Goal: Task Accomplishment & Management: Use online tool/utility

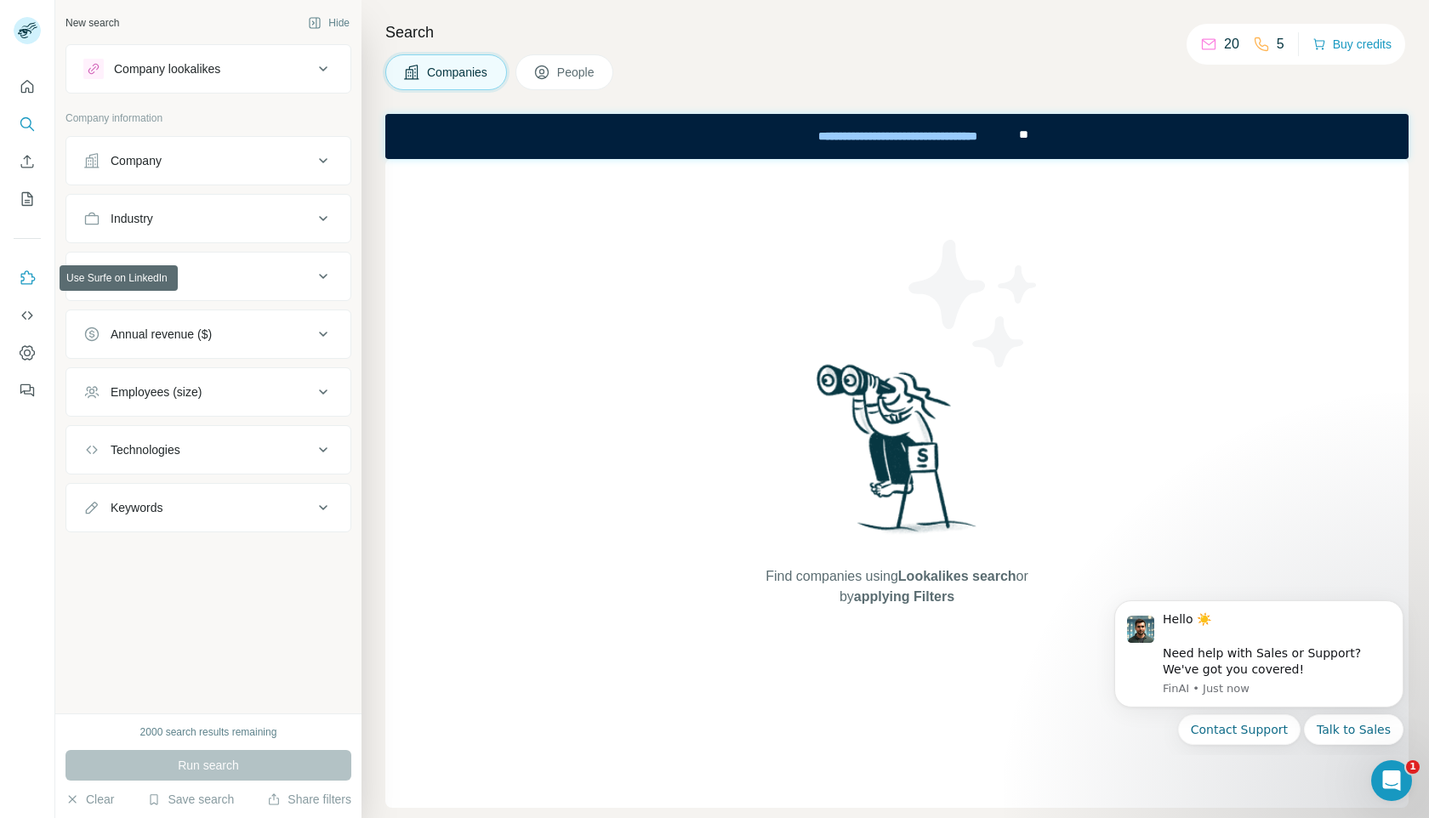
click at [33, 272] on icon "Use Surfe on LinkedIn" at bounding box center [27, 278] width 17 height 17
click at [285, 168] on div "Company" at bounding box center [198, 160] width 230 height 17
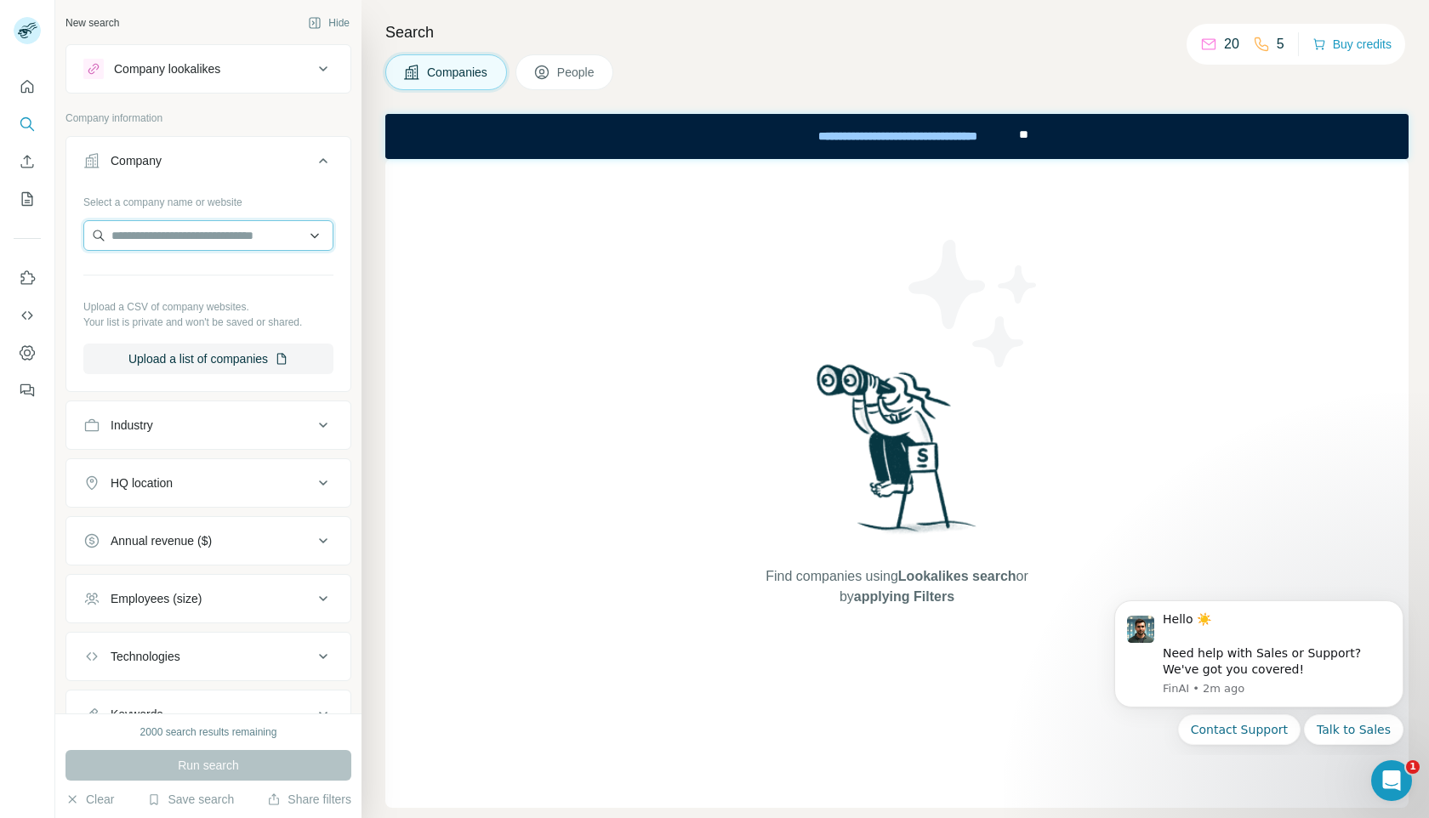
click at [233, 237] on input "text" at bounding box center [208, 235] width 250 height 31
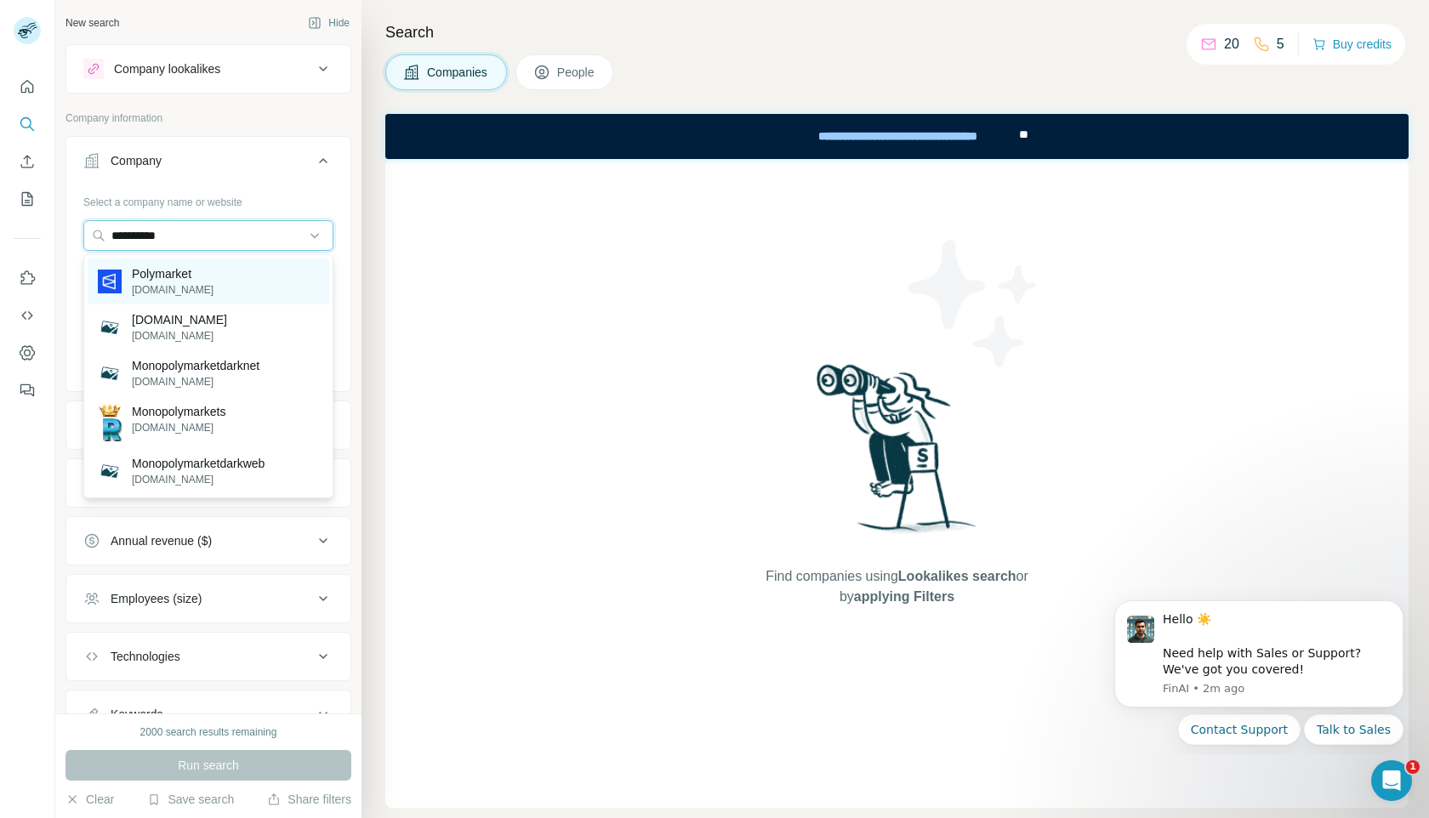
type input "**********"
click at [155, 293] on p "[DOMAIN_NAME]" at bounding box center [173, 289] width 82 height 15
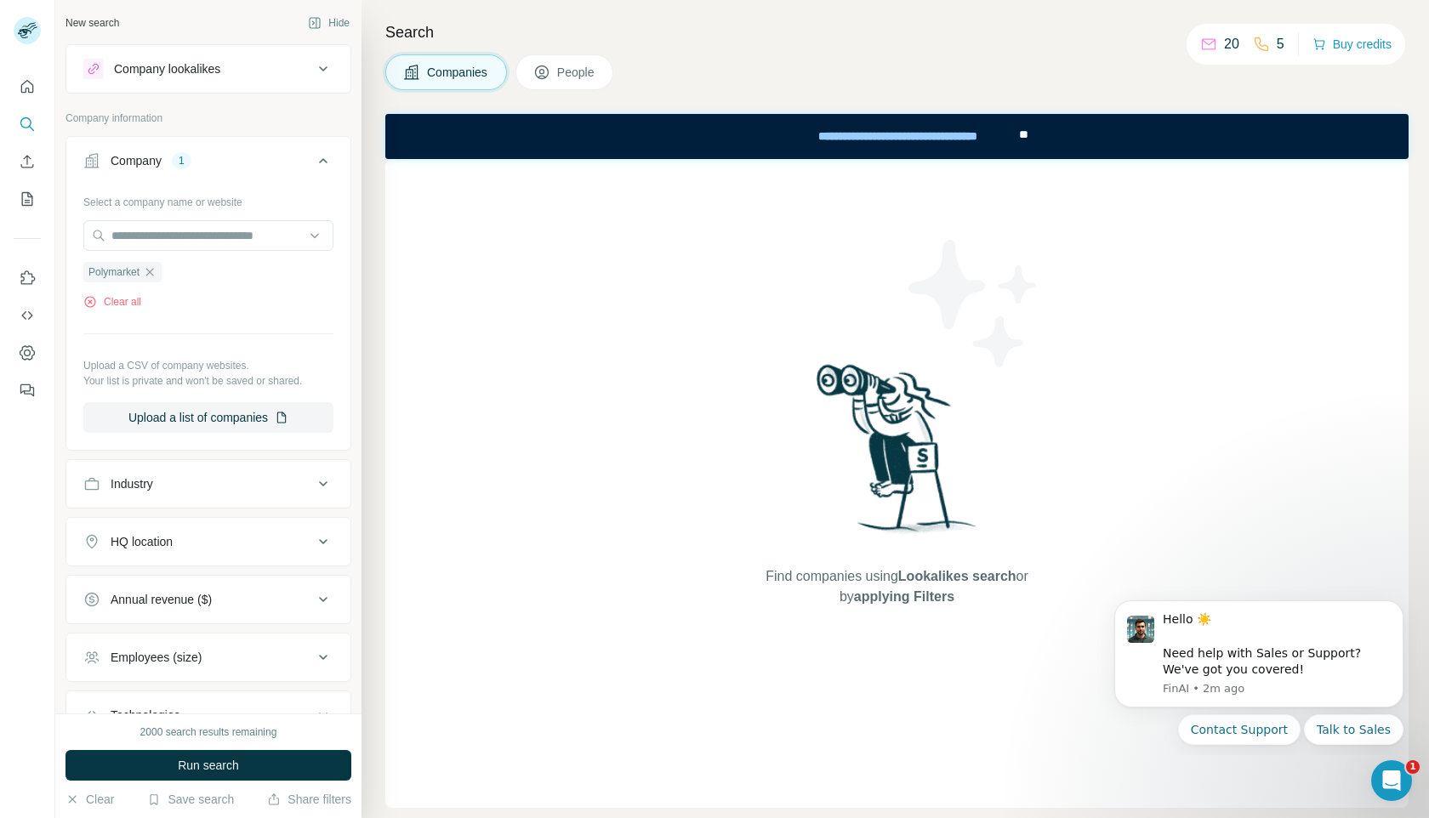
click at [838, 70] on div "Companies People" at bounding box center [896, 72] width 1023 height 36
click at [149, 701] on button "Run search" at bounding box center [208, 765] width 286 height 31
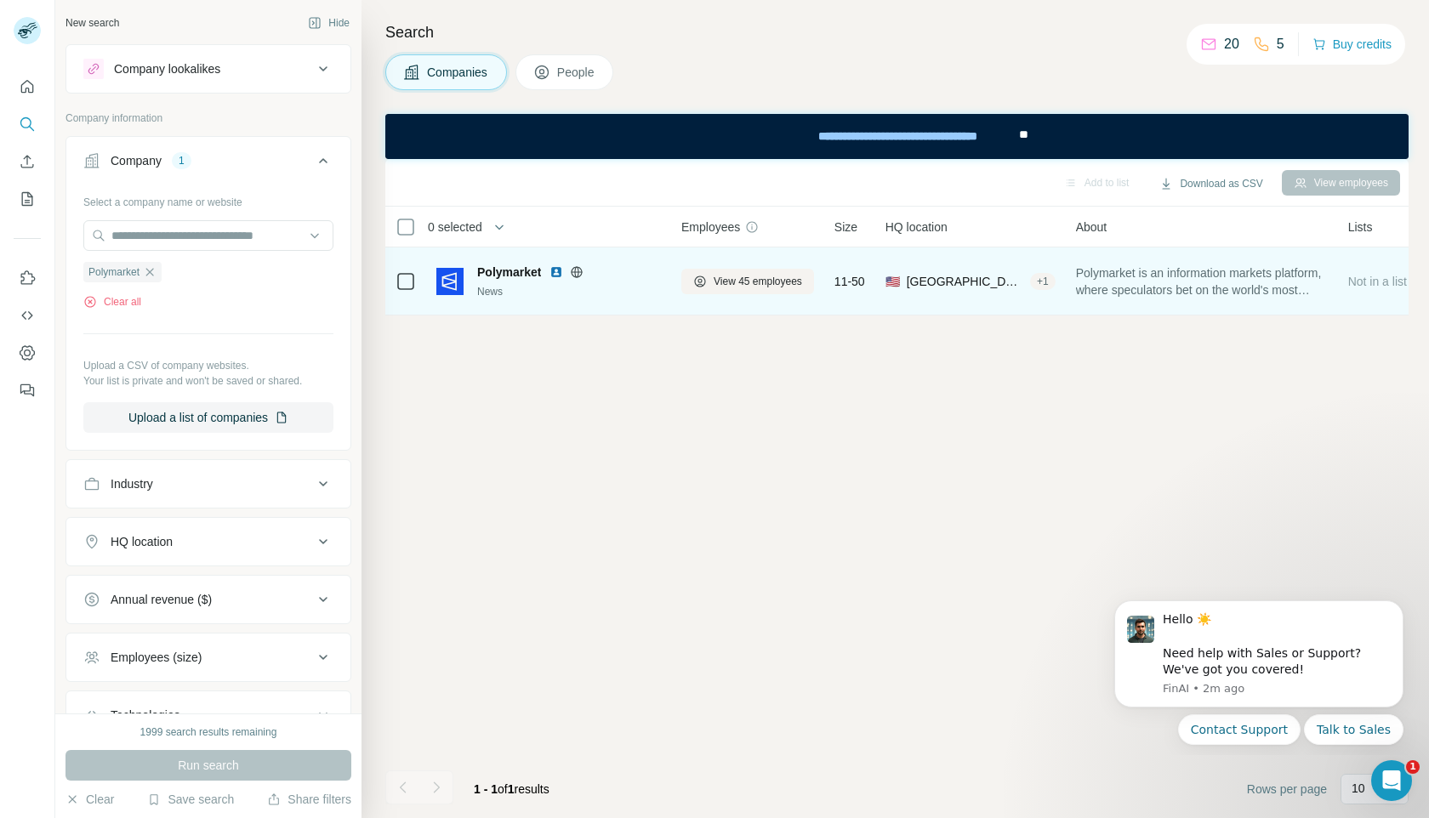
click at [519, 272] on span "Polymarket" at bounding box center [509, 272] width 64 height 17
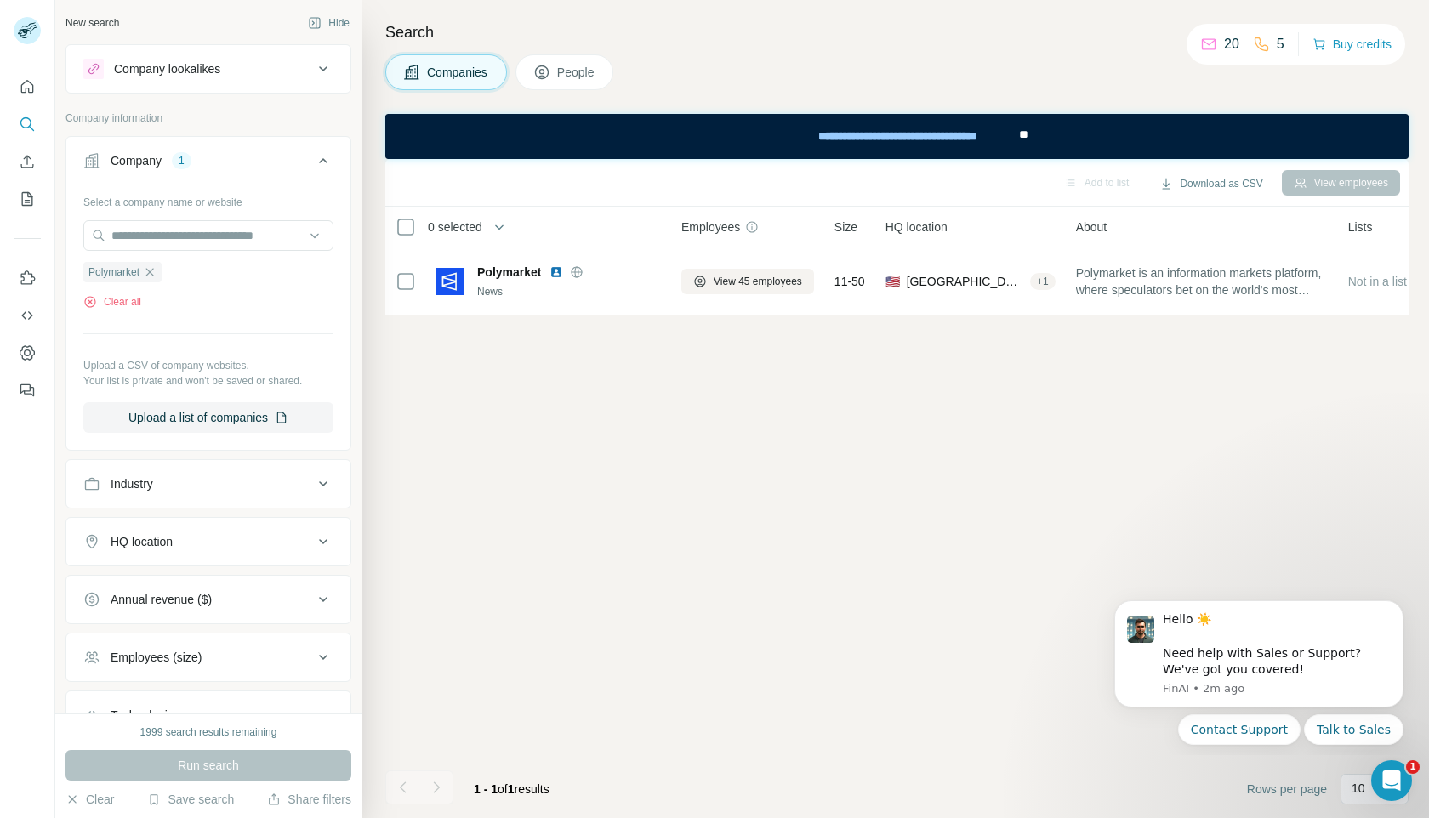
click at [567, 76] on span "People" at bounding box center [576, 72] width 39 height 17
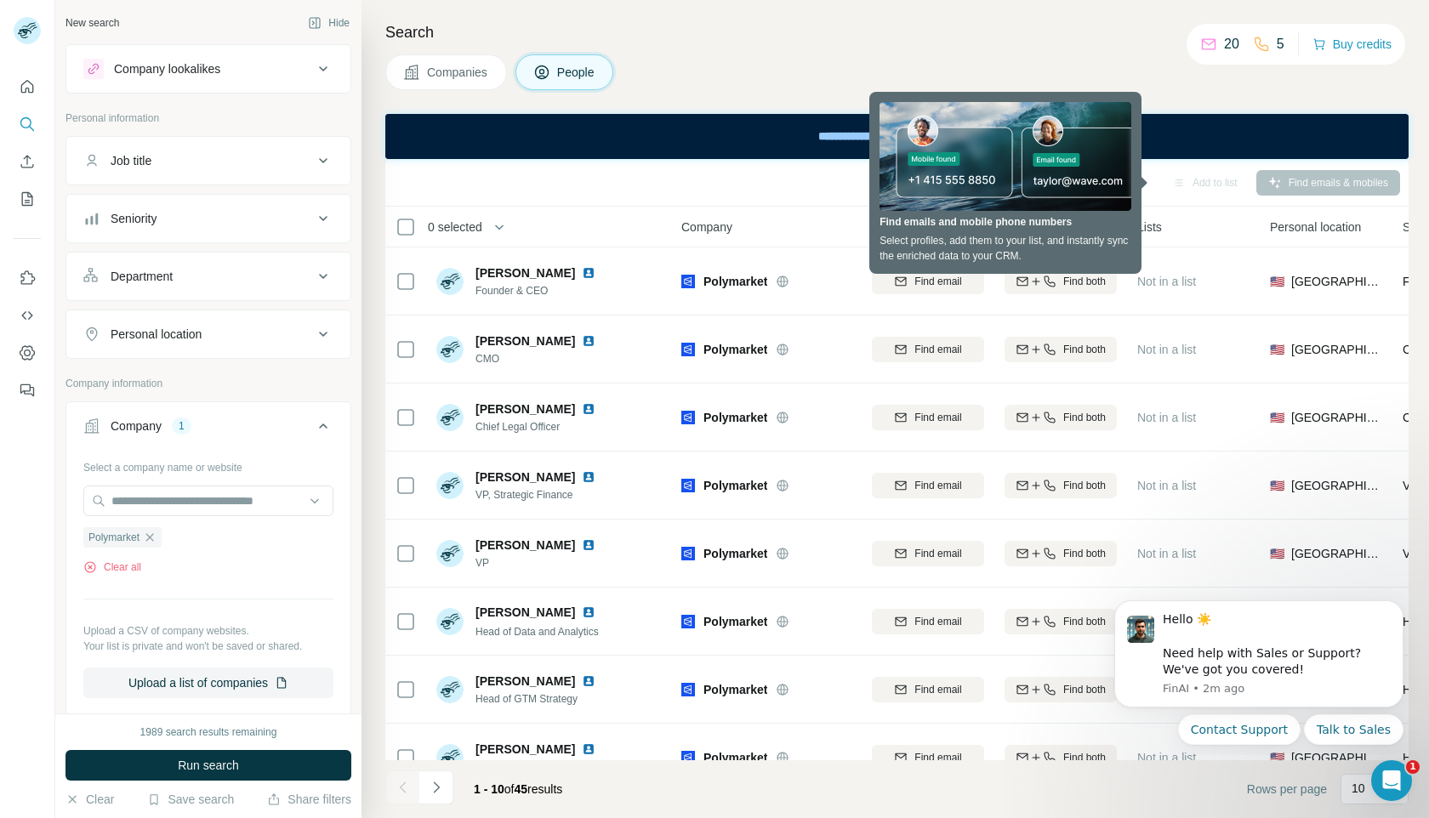
click at [458, 81] on button "Companies" at bounding box center [446, 72] width 122 height 36
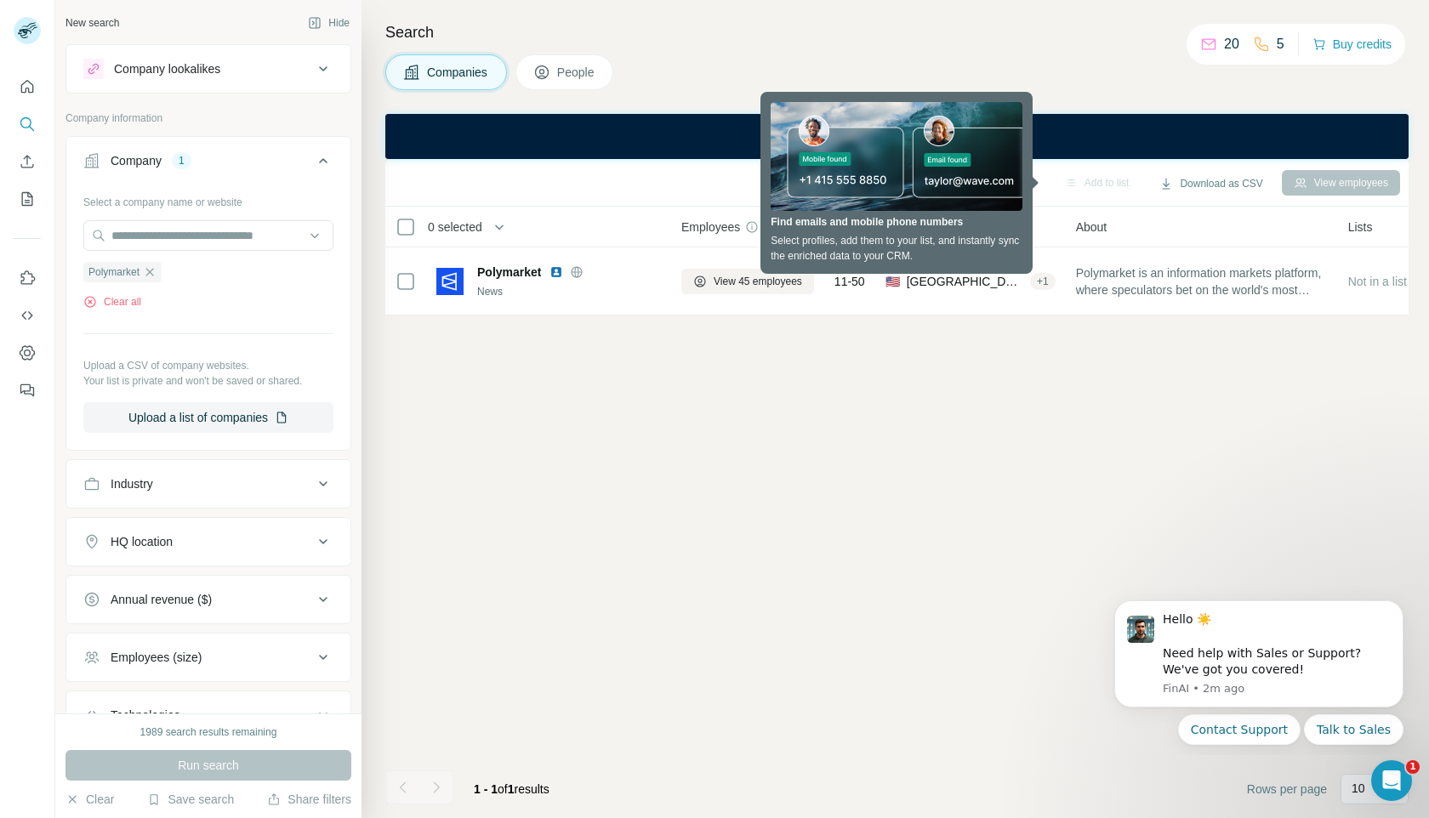
click at [862, 450] on div "Add to list Download as CSV View employees 0 selected Companies Employees Size …" at bounding box center [896, 488] width 1023 height 659
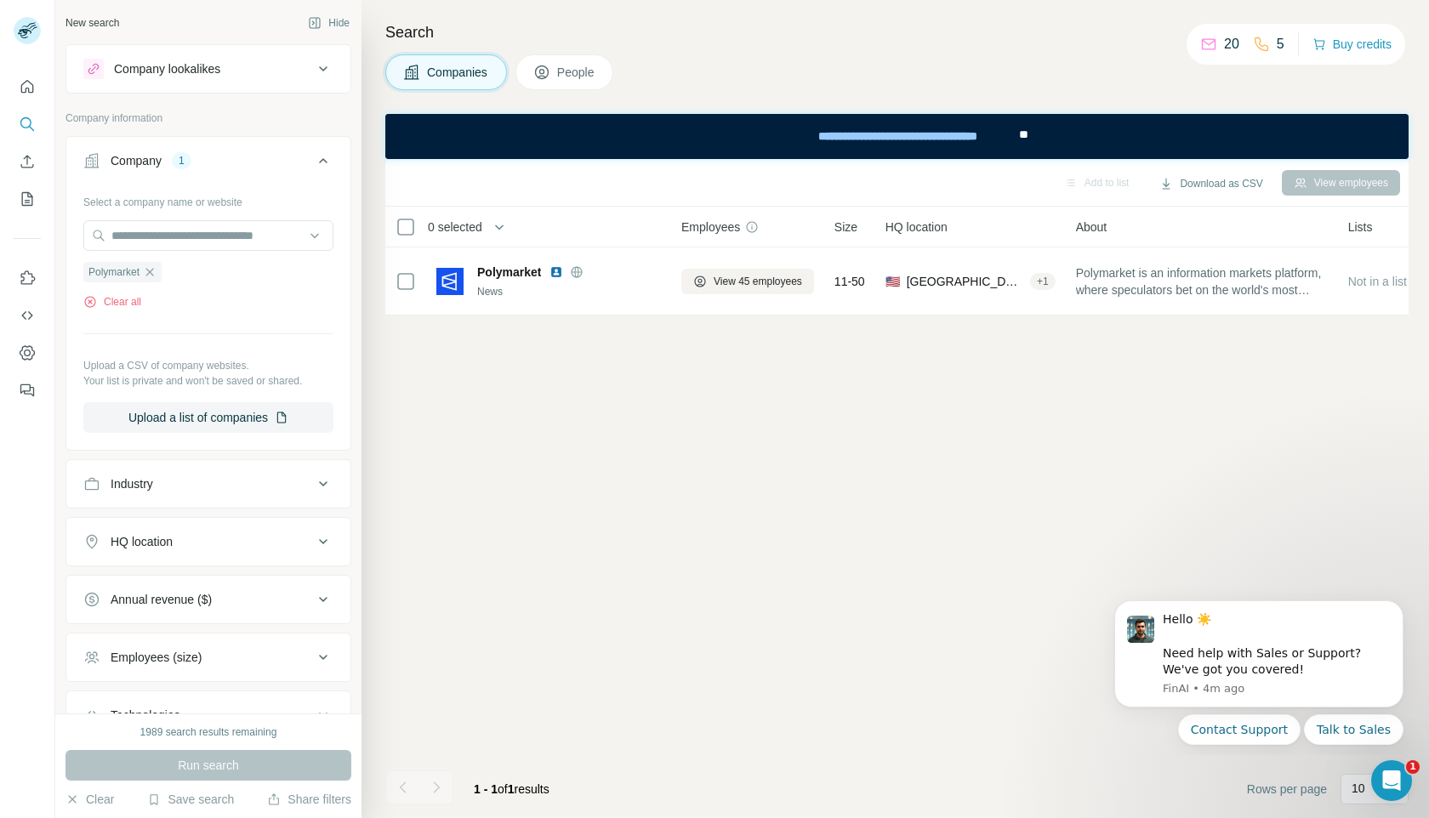
click at [576, 74] on span "People" at bounding box center [576, 72] width 39 height 17
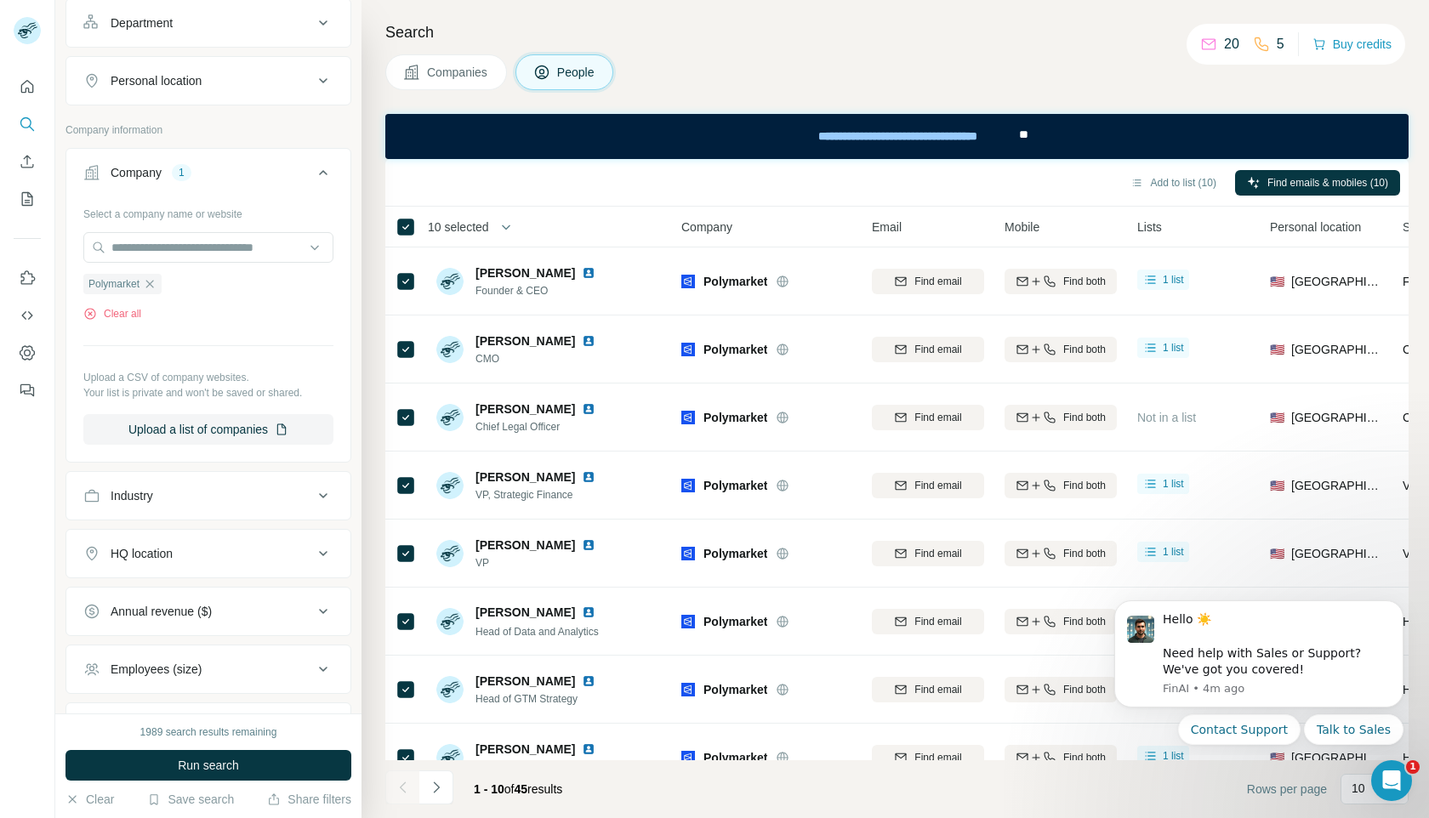
scroll to position [341, 0]
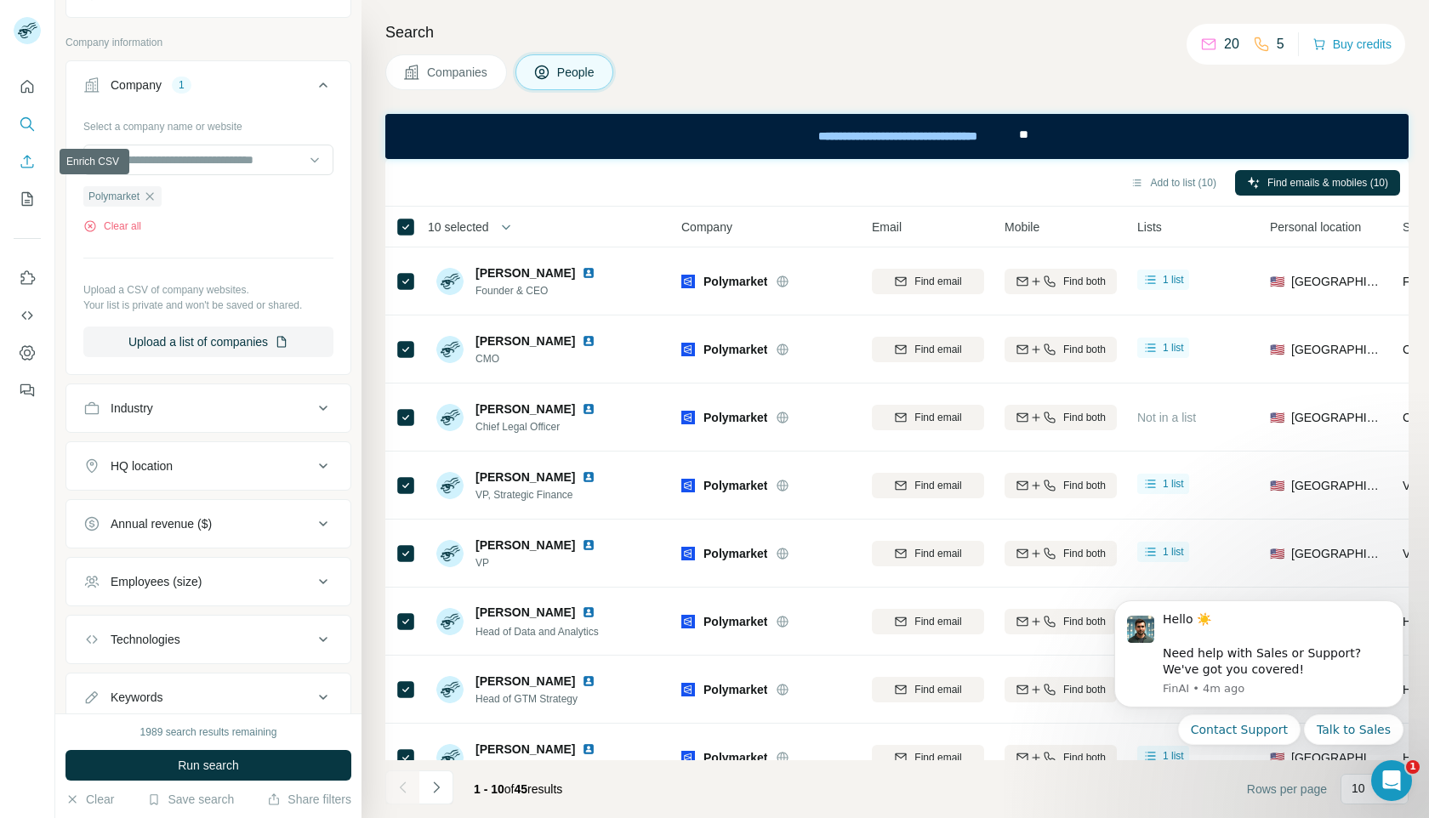
click at [26, 164] on icon "Enrich CSV" at bounding box center [27, 161] width 13 height 13
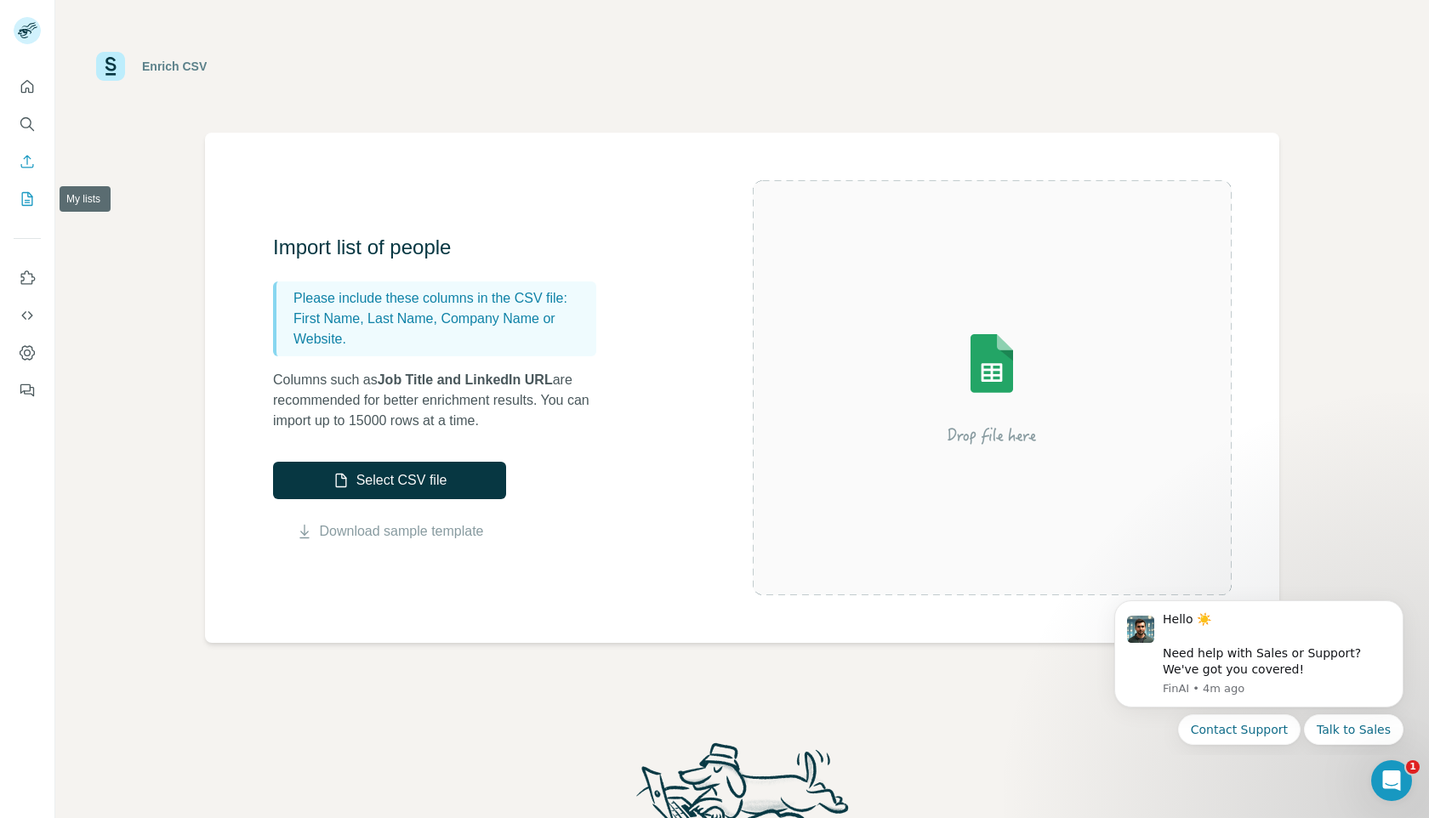
click at [19, 197] on icon "My lists" at bounding box center [27, 199] width 17 height 17
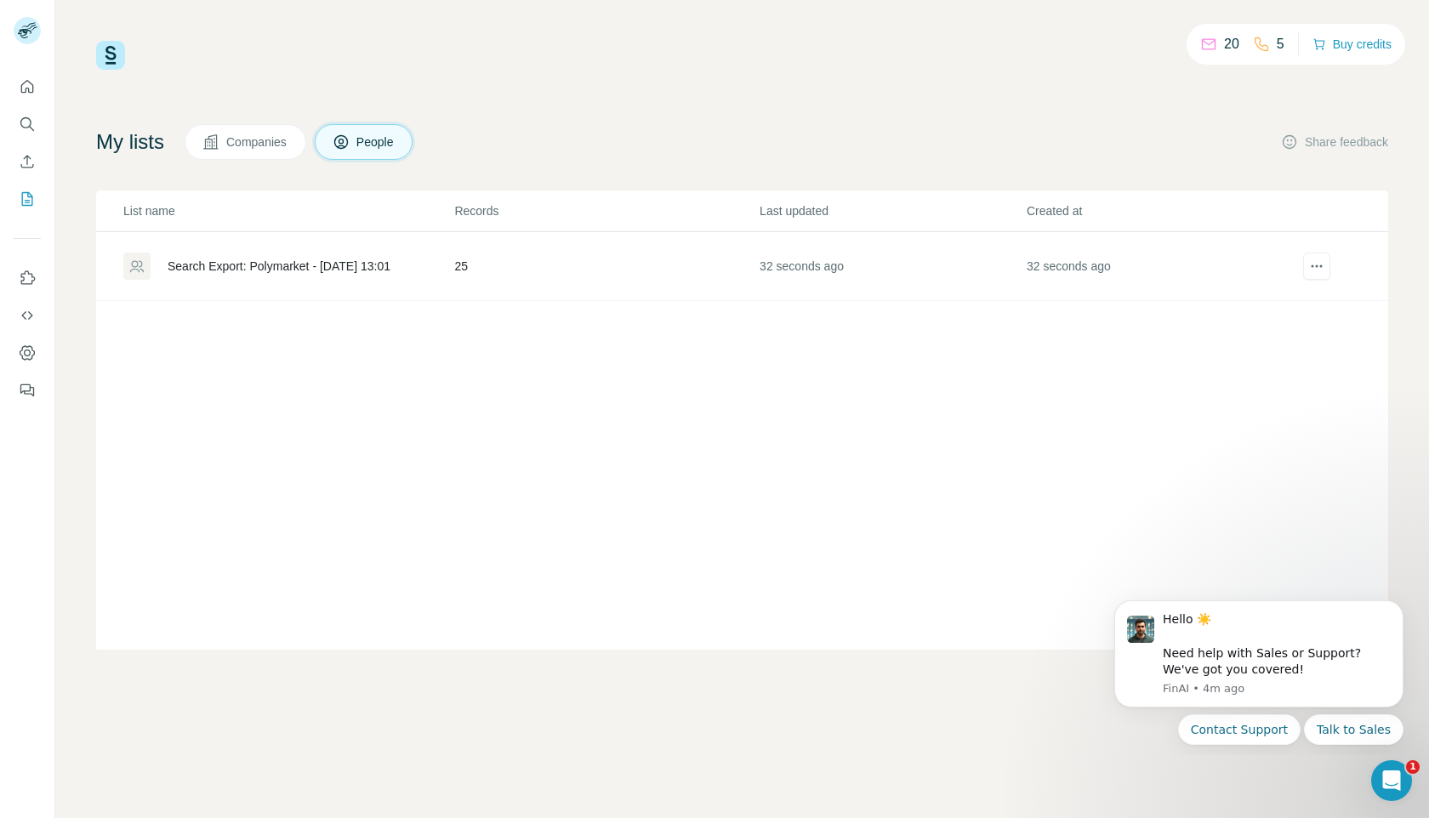
click at [252, 271] on div "Search Export: Polymarket - [DATE] 13:01" at bounding box center [279, 266] width 223 height 17
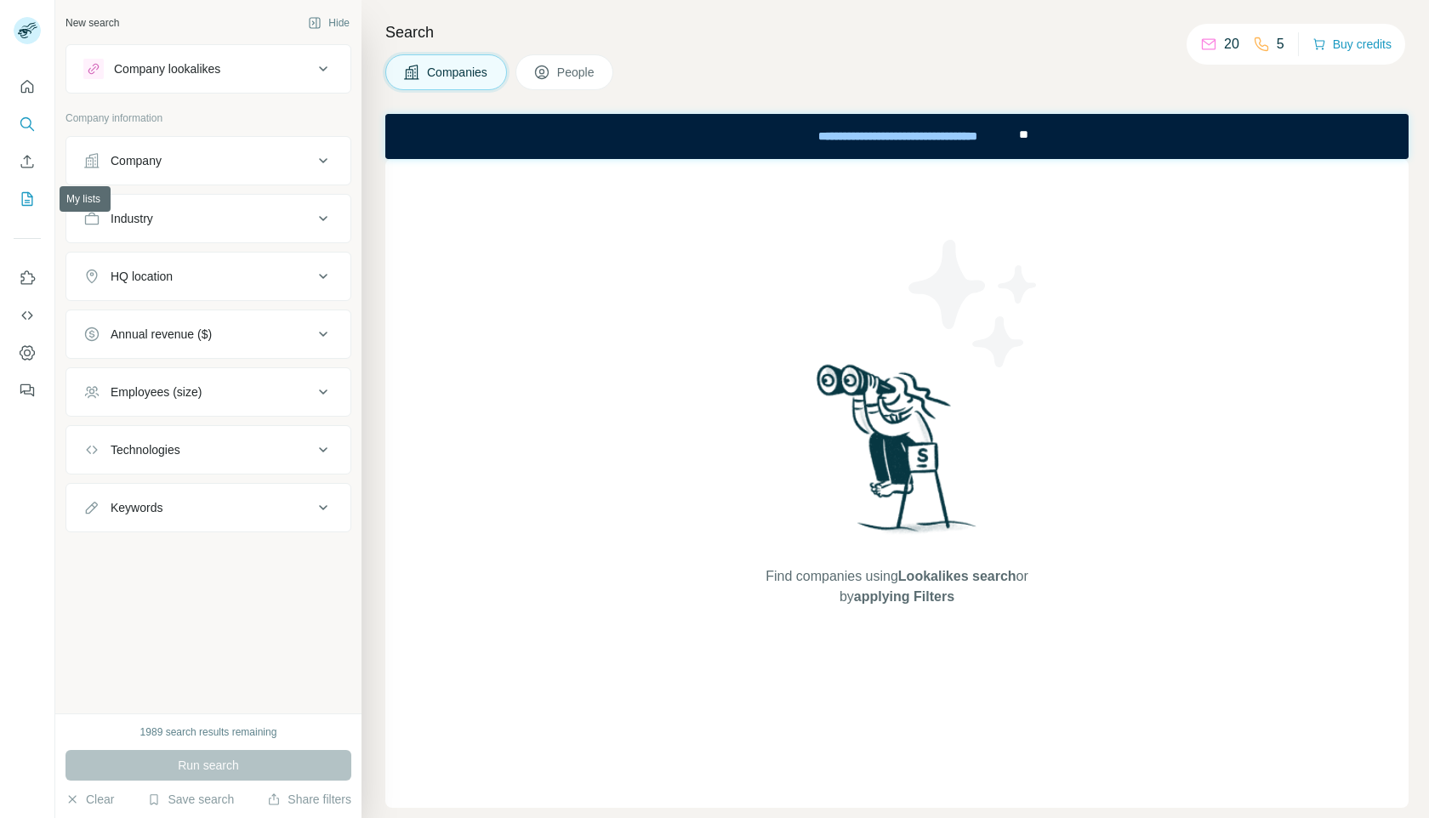
click at [30, 202] on icon "My lists" at bounding box center [27, 199] width 17 height 17
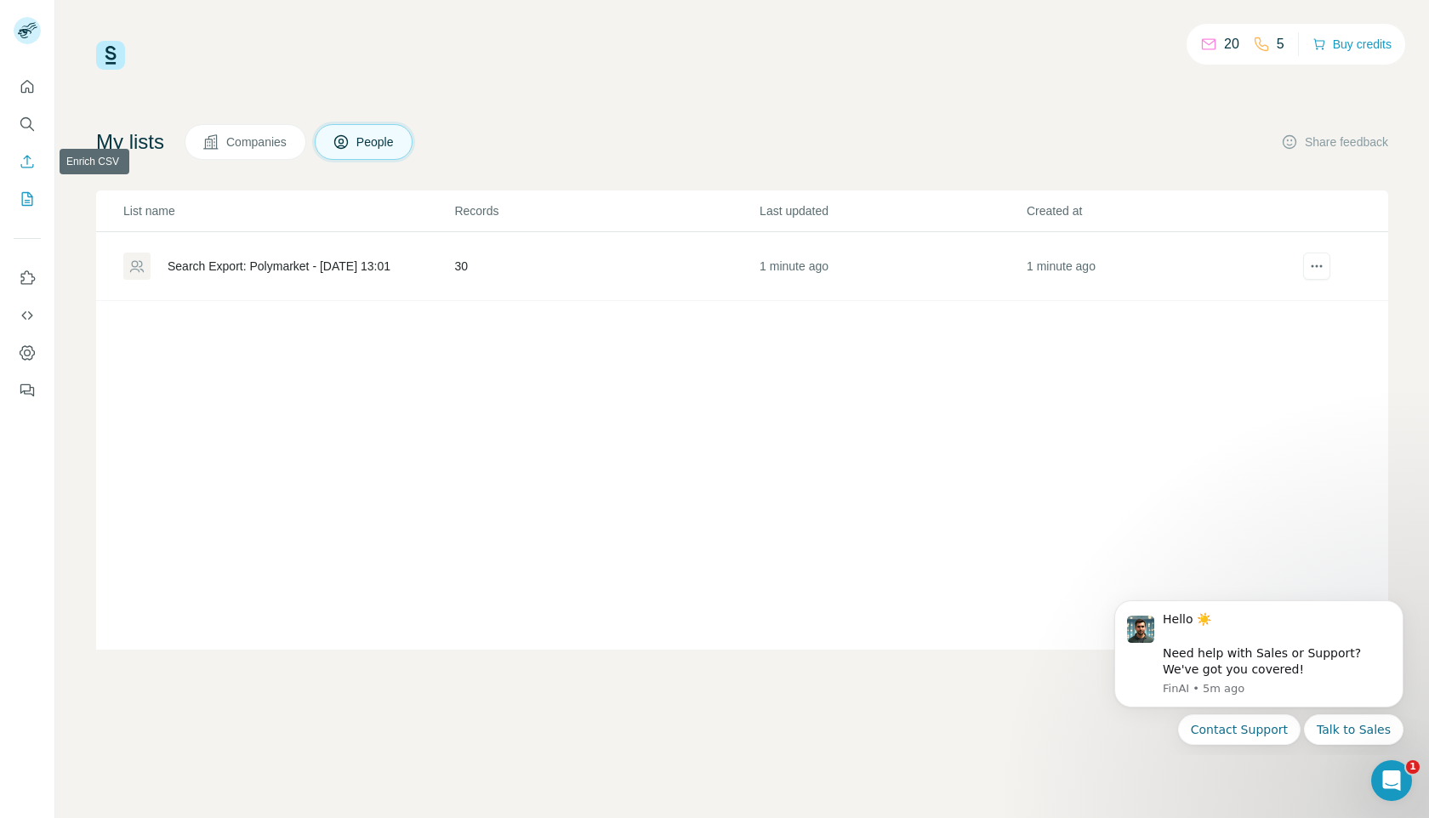
click at [27, 156] on icon "Enrich CSV" at bounding box center [27, 161] width 13 height 13
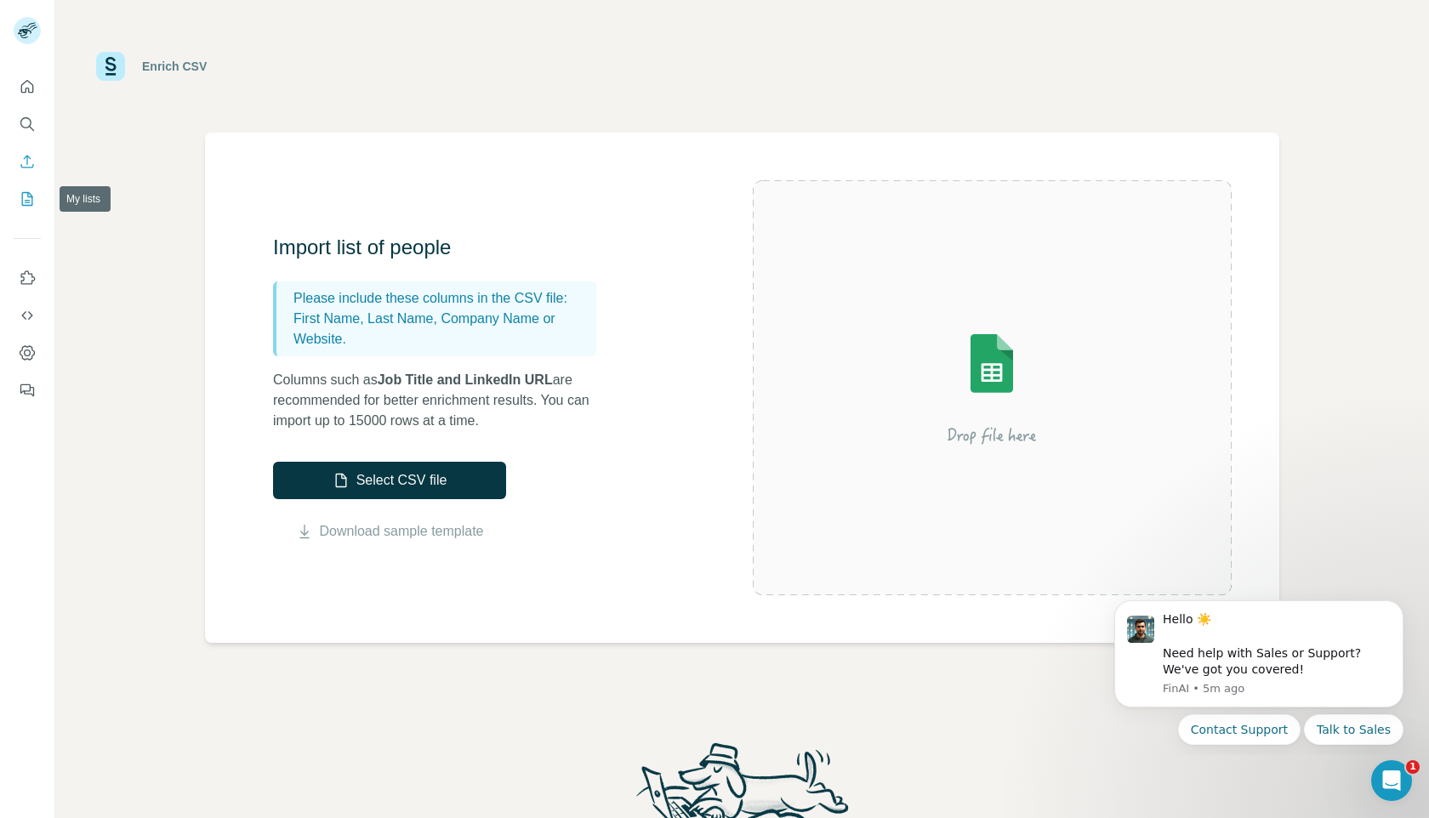
click at [26, 201] on icon "My lists" at bounding box center [27, 199] width 17 height 17
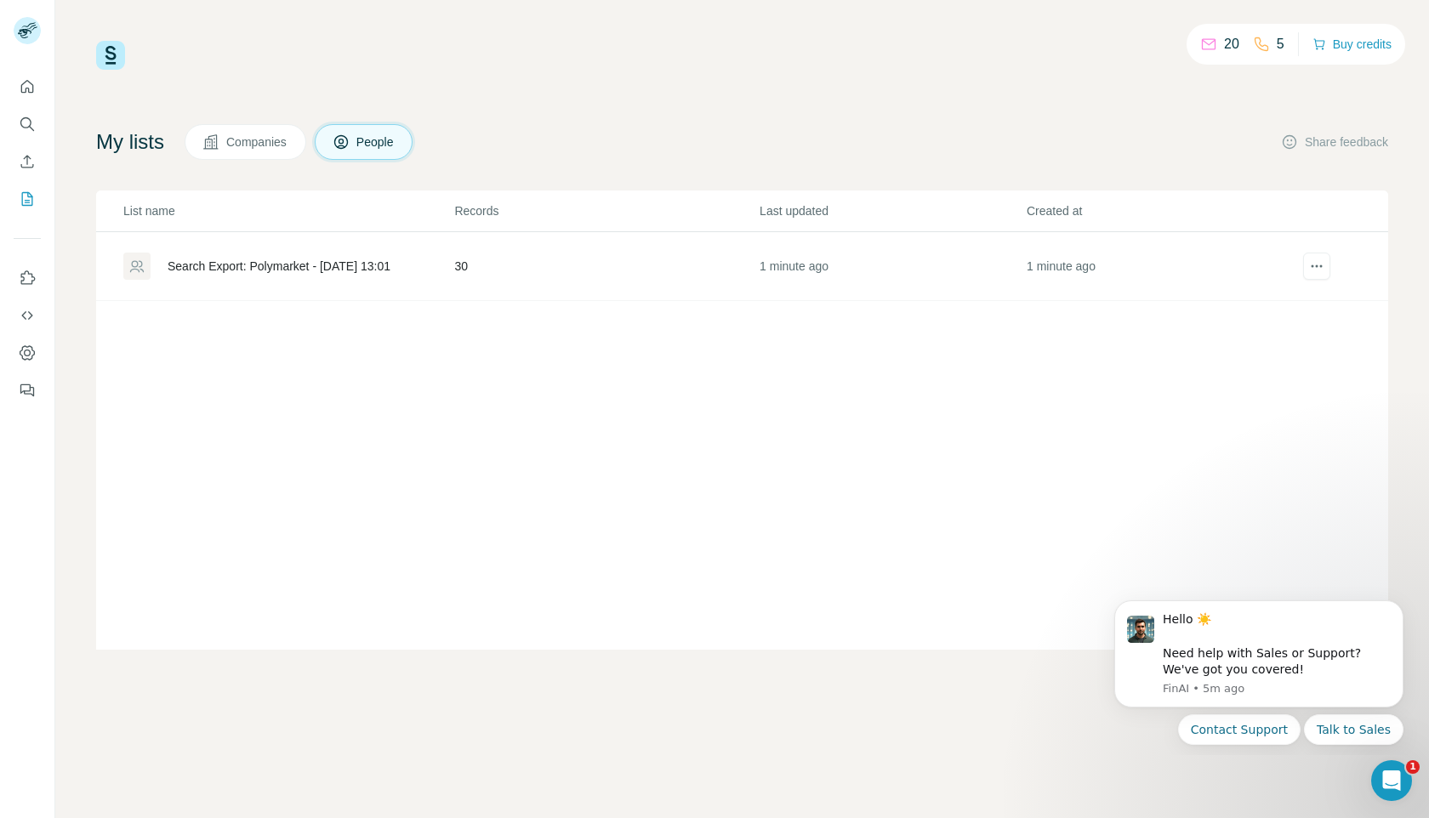
click at [244, 269] on div "Search Export: Polymarket - [DATE] 13:01" at bounding box center [279, 266] width 223 height 17
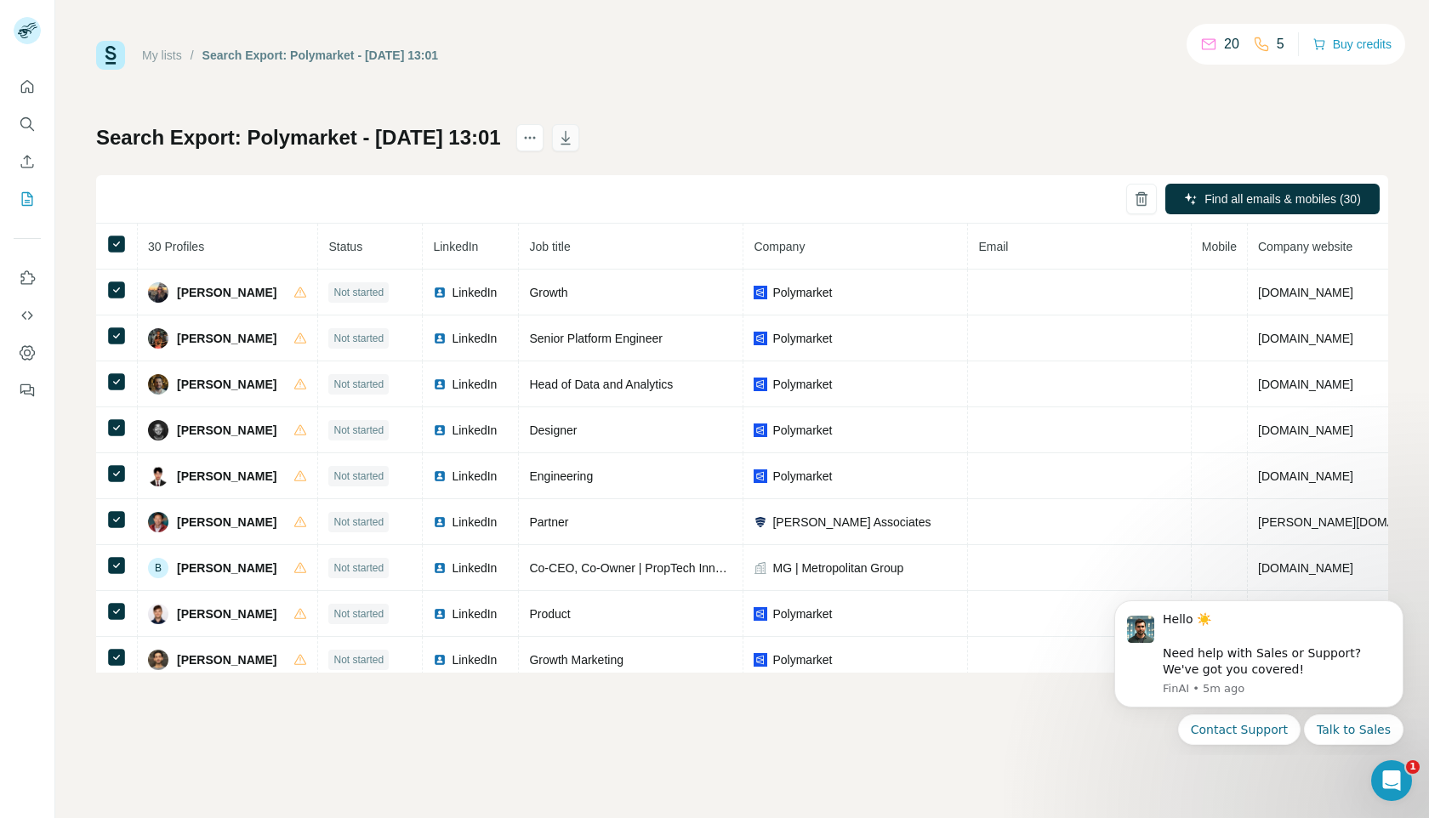
click at [574, 142] on icon "button" at bounding box center [565, 137] width 17 height 17
click at [948, 157] on div "Search Export: Polymarket - [DATE] 13:01 Find all emails & mobiles (30) 30 Prof…" at bounding box center [742, 398] width 1292 height 549
click at [18, 122] on button "Search" at bounding box center [27, 124] width 27 height 31
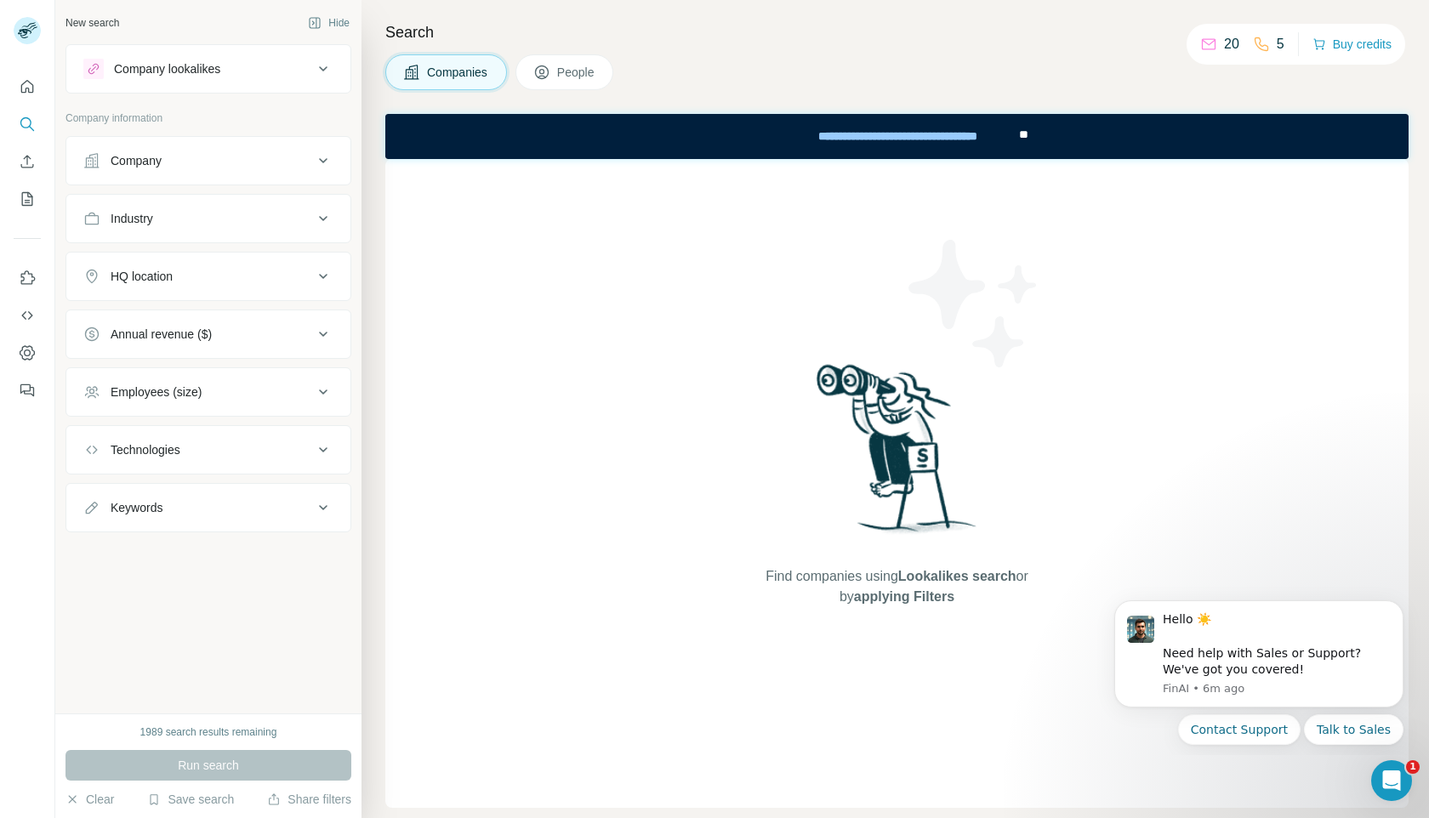
click at [189, 150] on button "Company" at bounding box center [208, 160] width 284 height 41
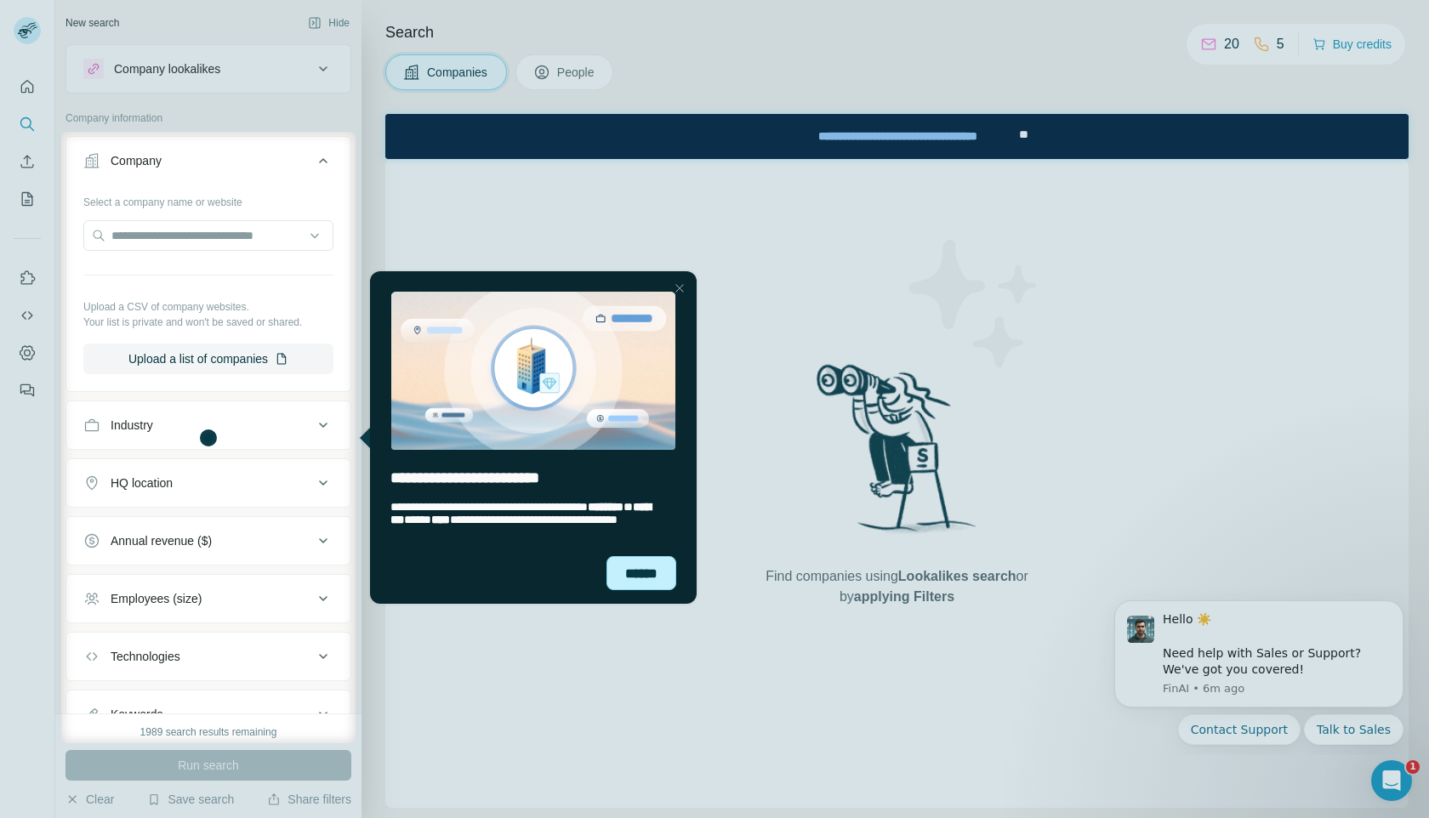
click at [648, 563] on div "******" at bounding box center [642, 573] width 70 height 34
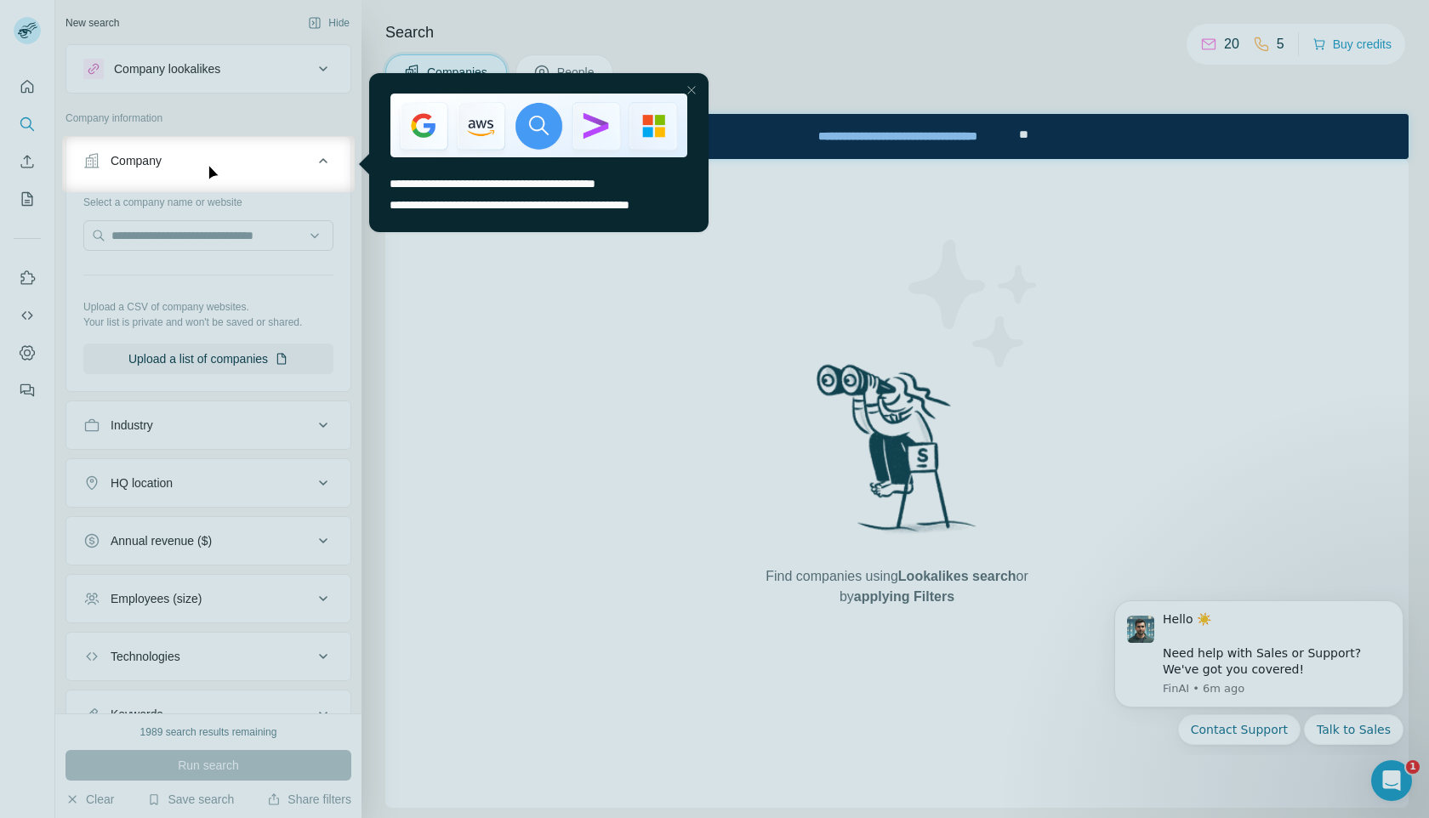
click at [212, 235] on div at bounding box center [714, 505] width 1429 height 626
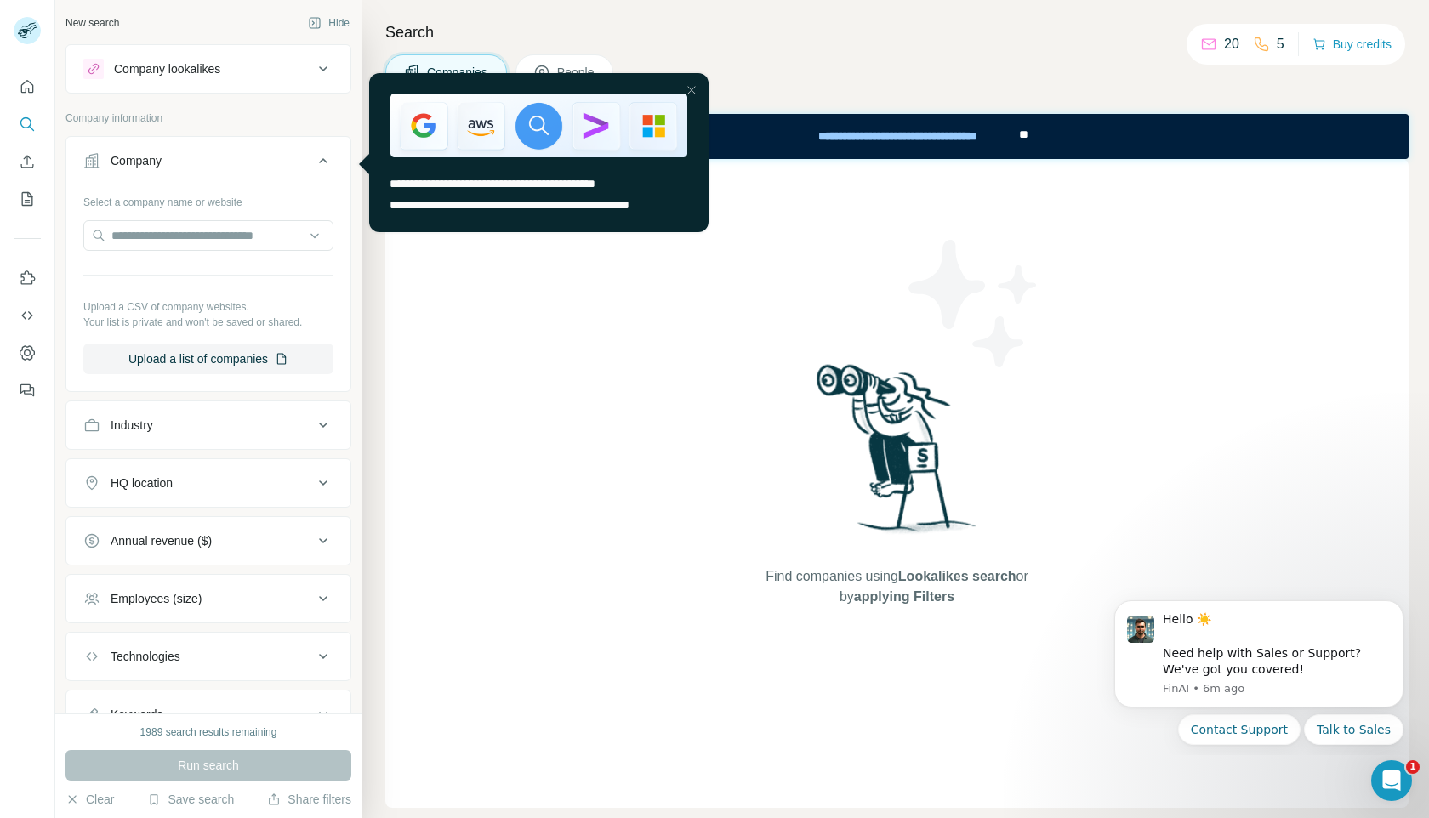
click at [303, 163] on div "Company" at bounding box center [198, 160] width 230 height 17
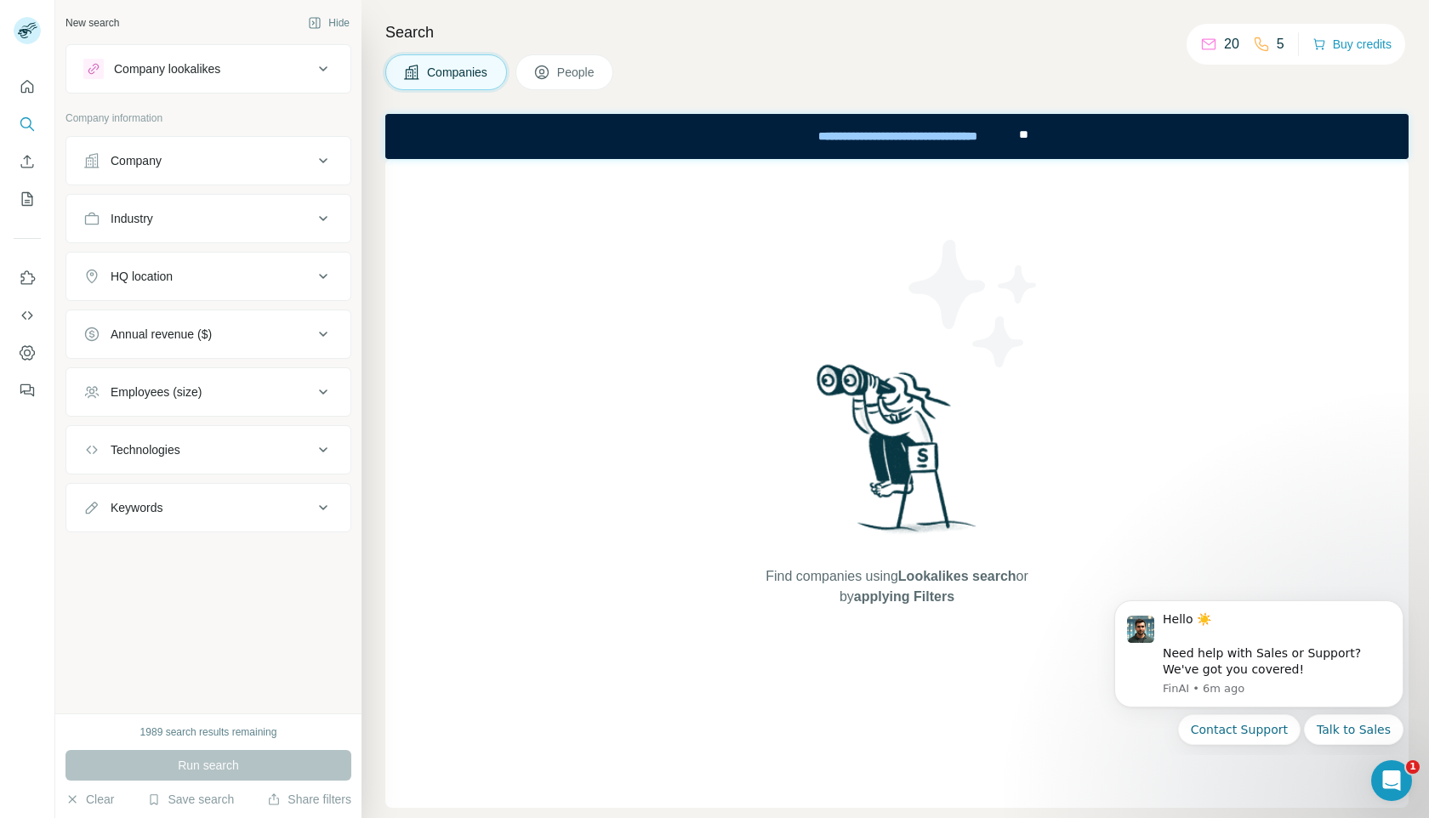
click at [310, 160] on div "Company" at bounding box center [198, 160] width 230 height 17
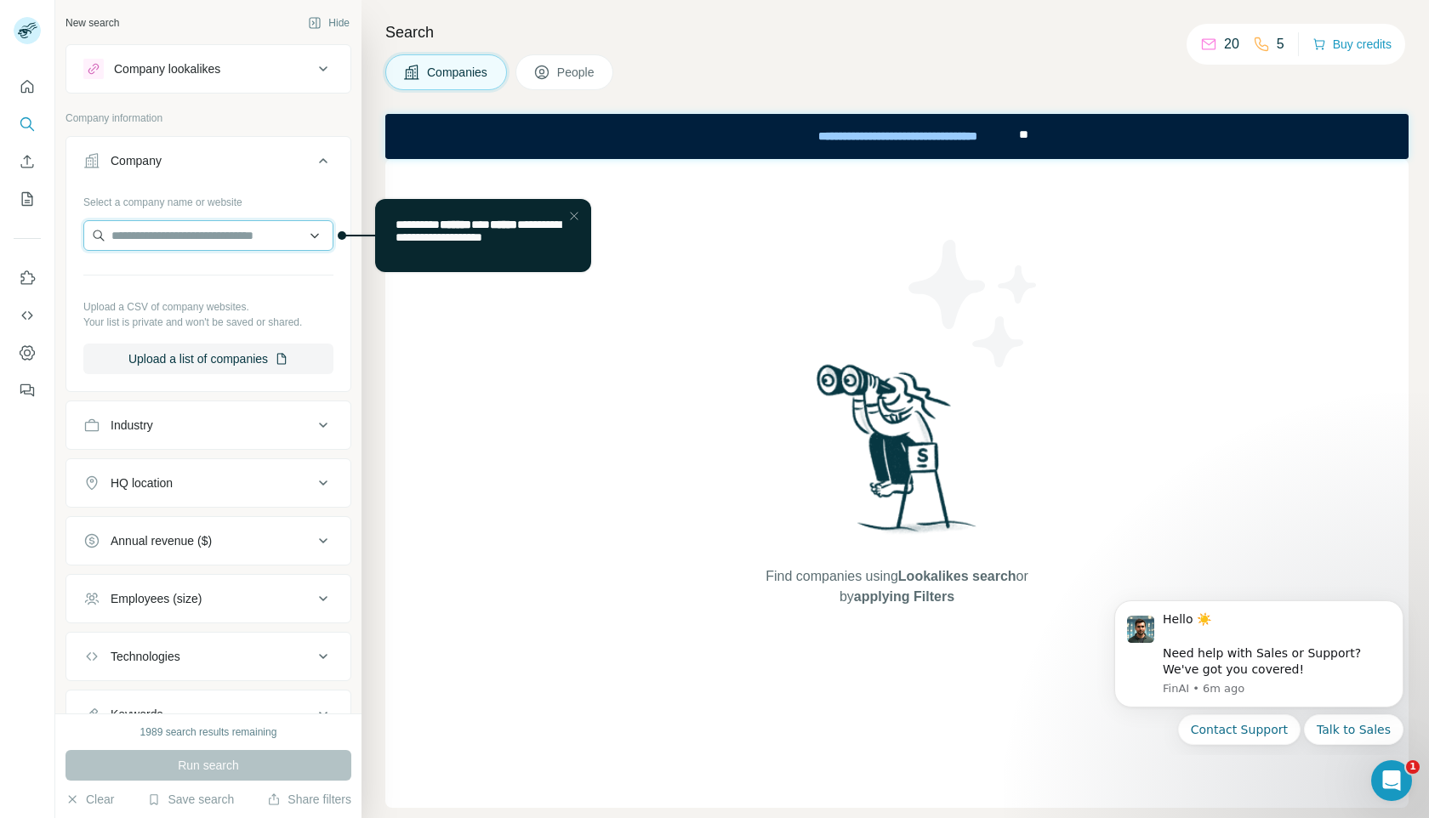
click at [248, 238] on input "text" at bounding box center [208, 235] width 250 height 31
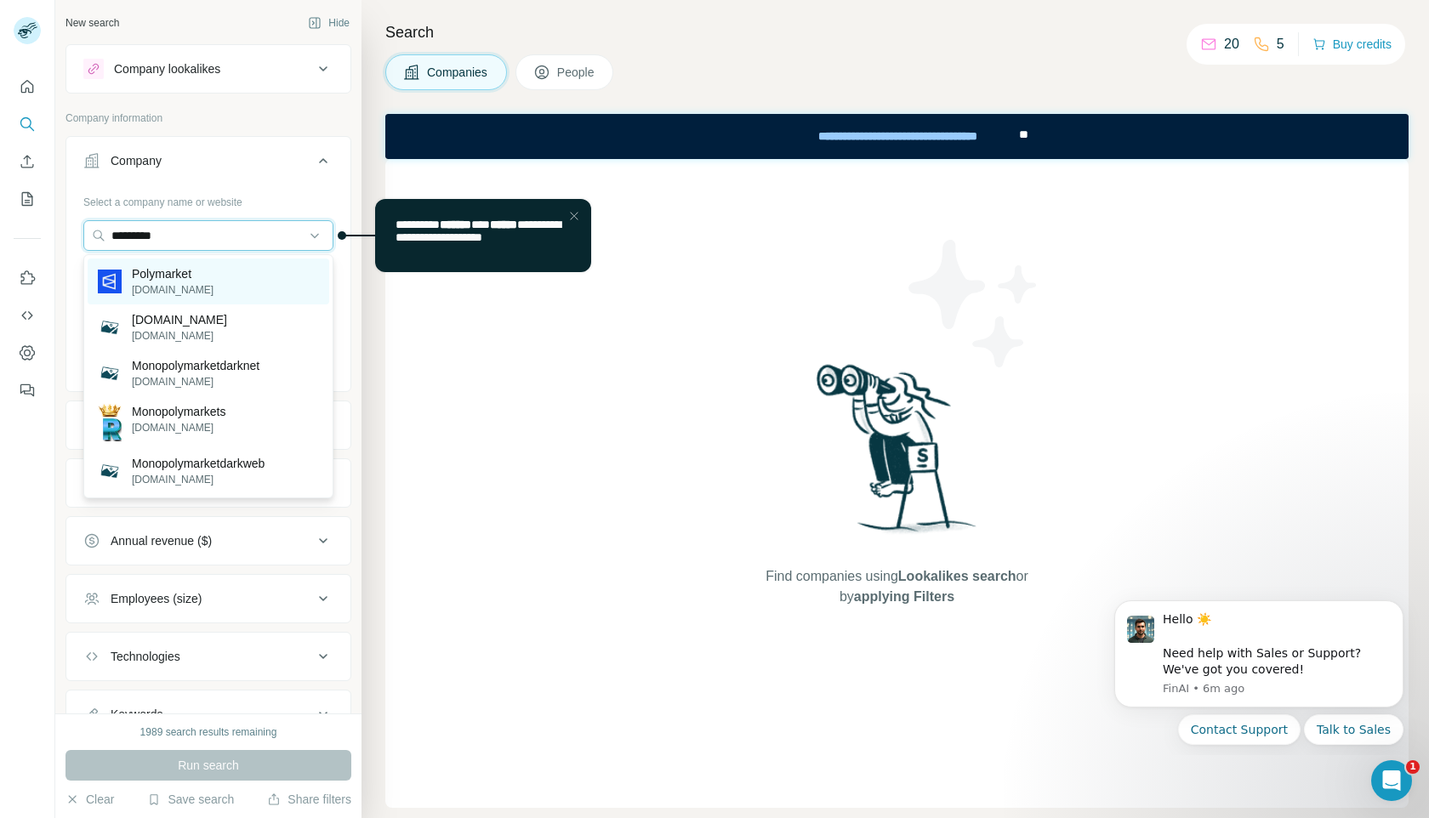
type input "*********"
click at [168, 284] on p "[DOMAIN_NAME]" at bounding box center [173, 289] width 82 height 15
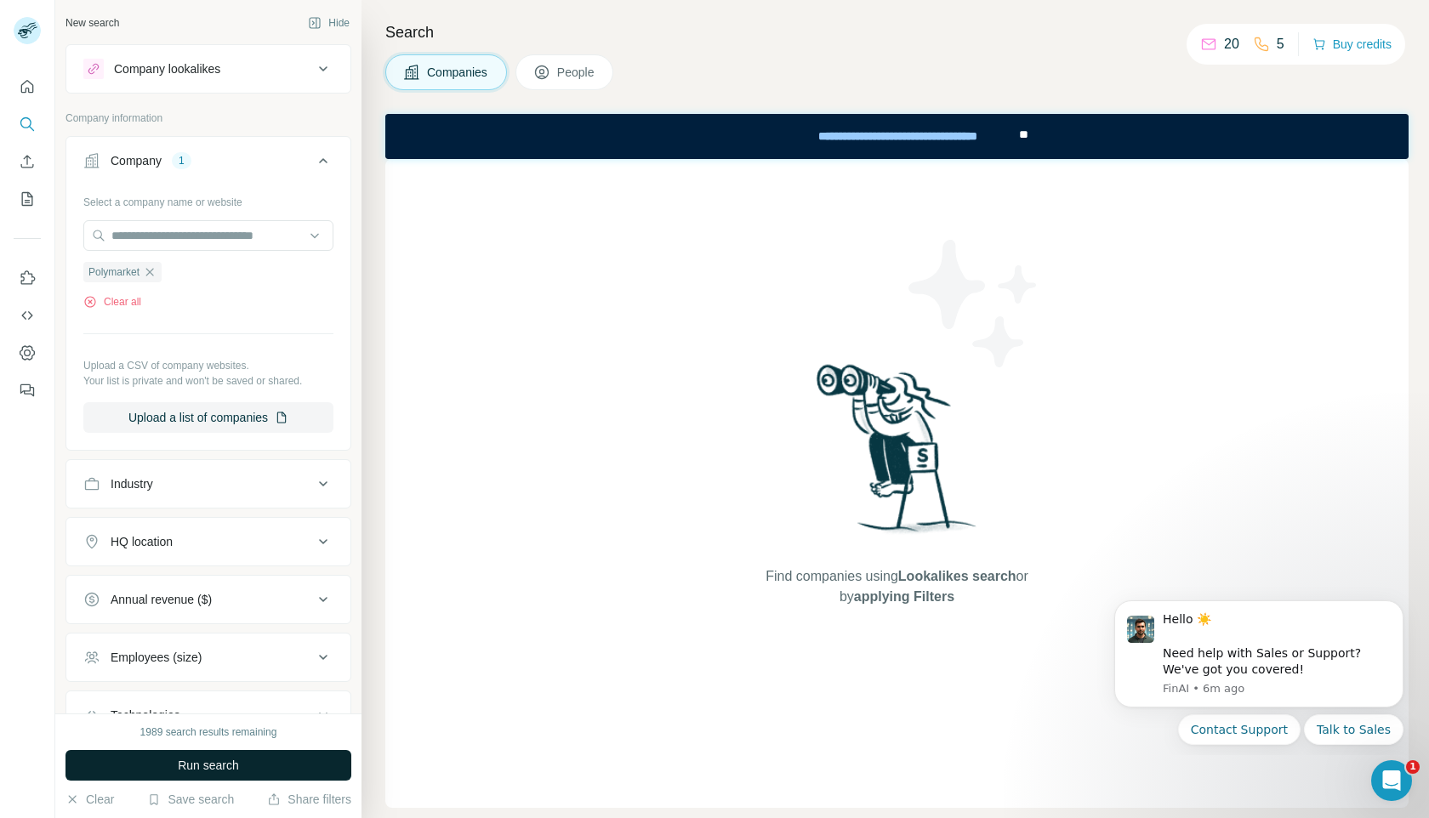
click at [185, 774] on button "Run search" at bounding box center [208, 765] width 286 height 31
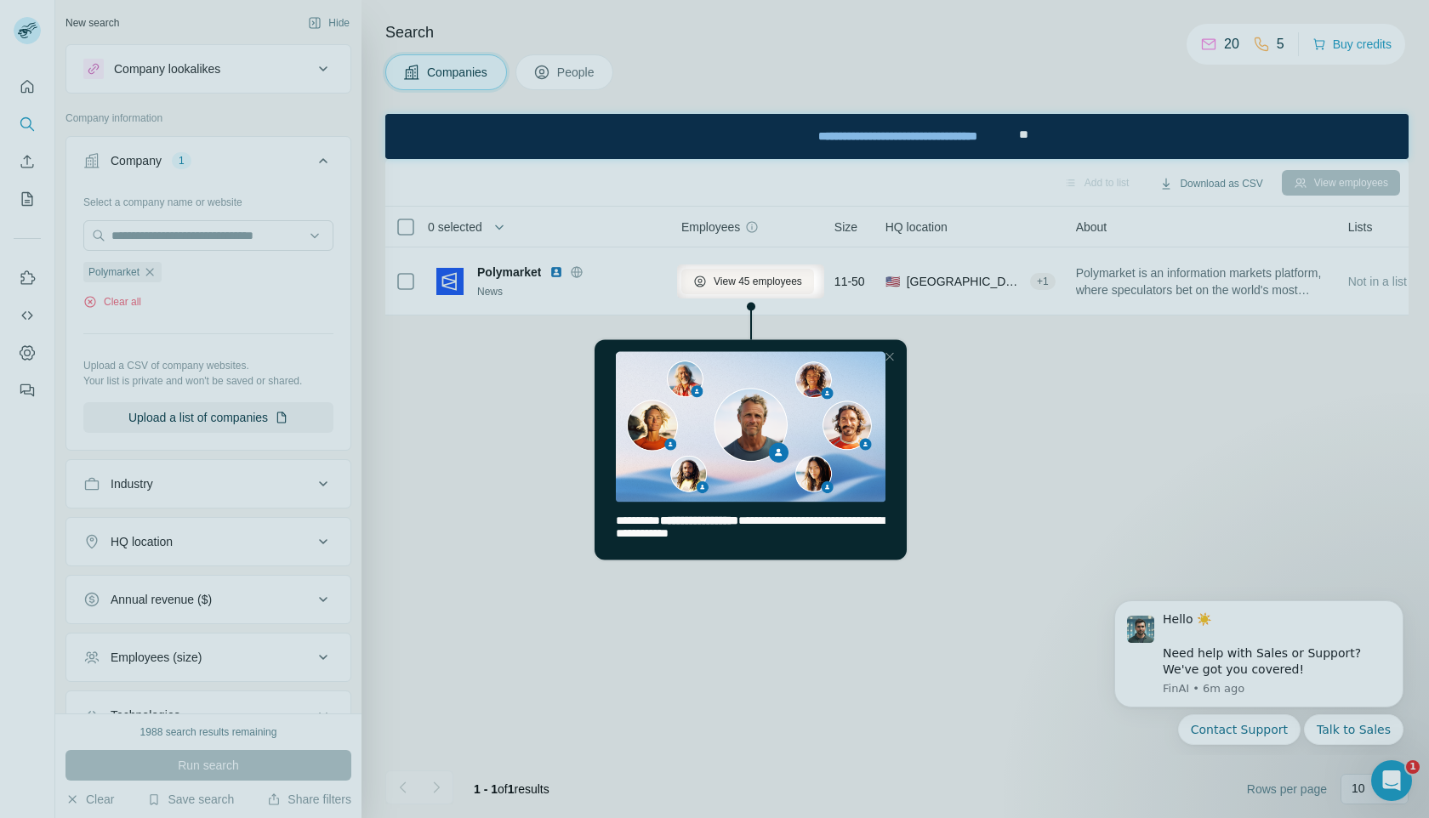
click at [546, 372] on div at bounding box center [714, 559] width 1429 height 521
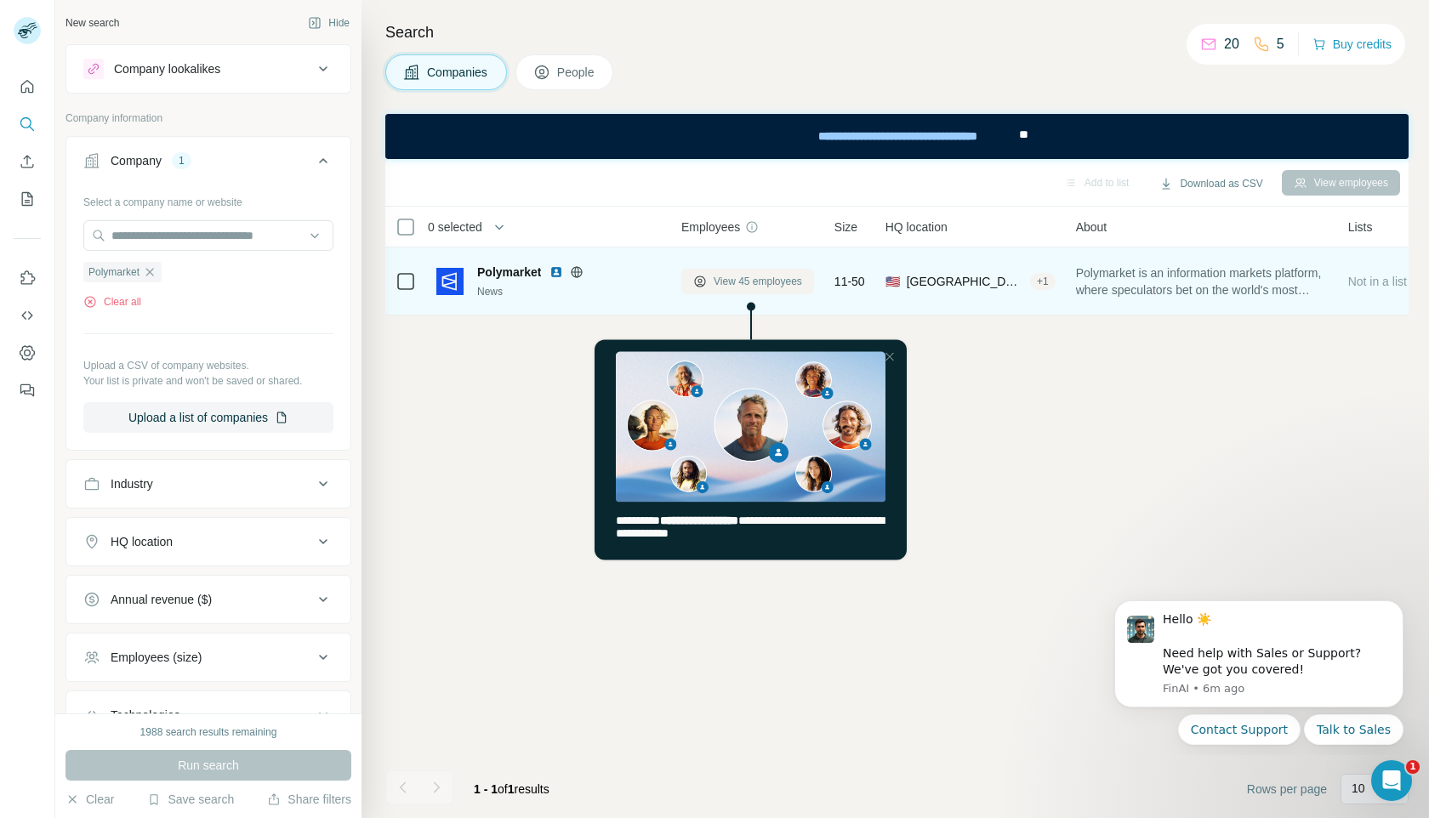
click at [742, 286] on span "View 45 employees" at bounding box center [758, 281] width 88 height 15
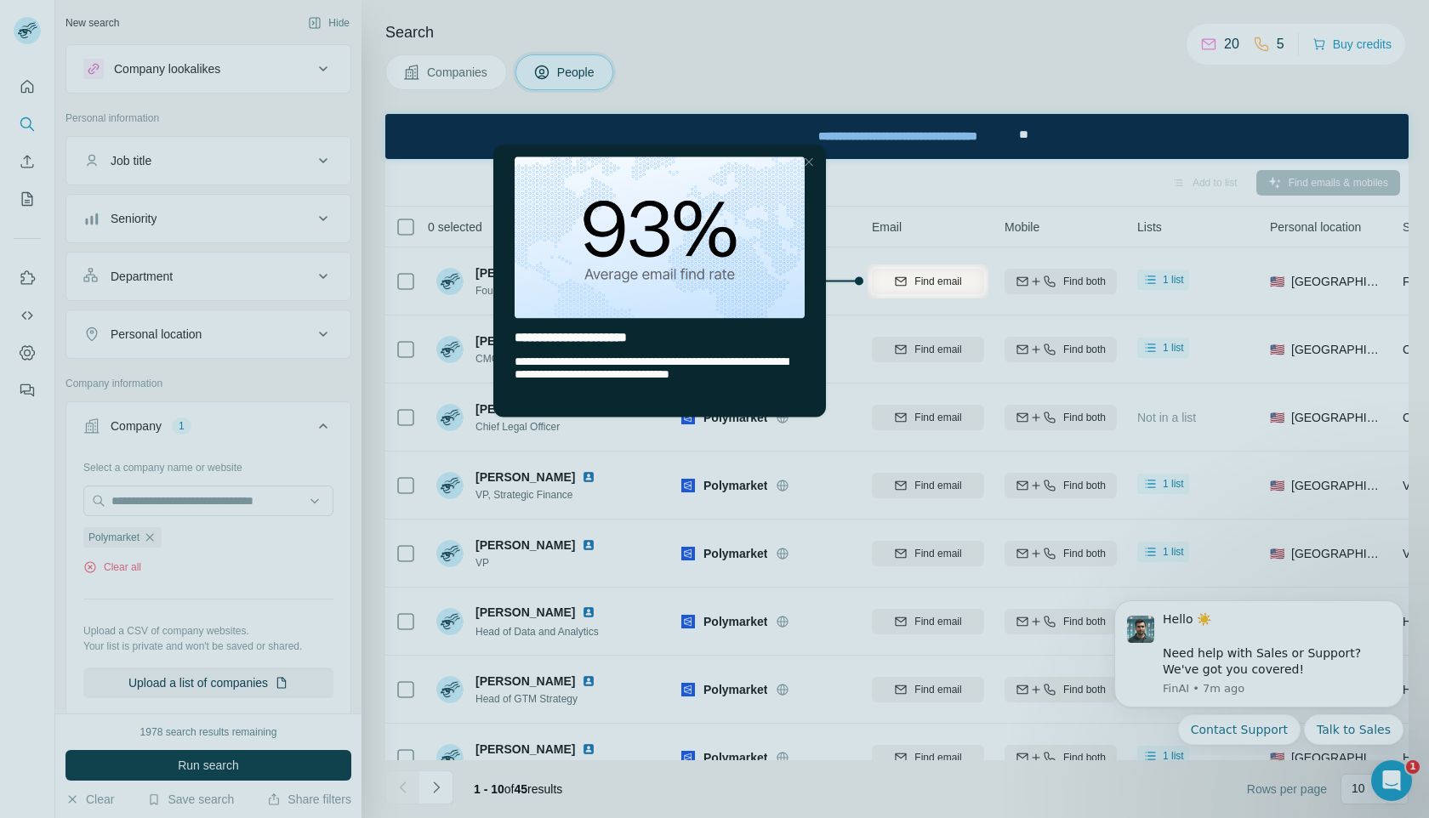
click at [725, 253] on img "entering tooltip" at bounding box center [660, 238] width 290 height 162
click at [891, 188] on div at bounding box center [714, 132] width 1429 height 265
click at [779, 72] on div at bounding box center [714, 132] width 1429 height 265
click at [688, 339] on div "**********" at bounding box center [660, 337] width 290 height 14
click at [578, 380] on div "**********" at bounding box center [660, 368] width 290 height 26
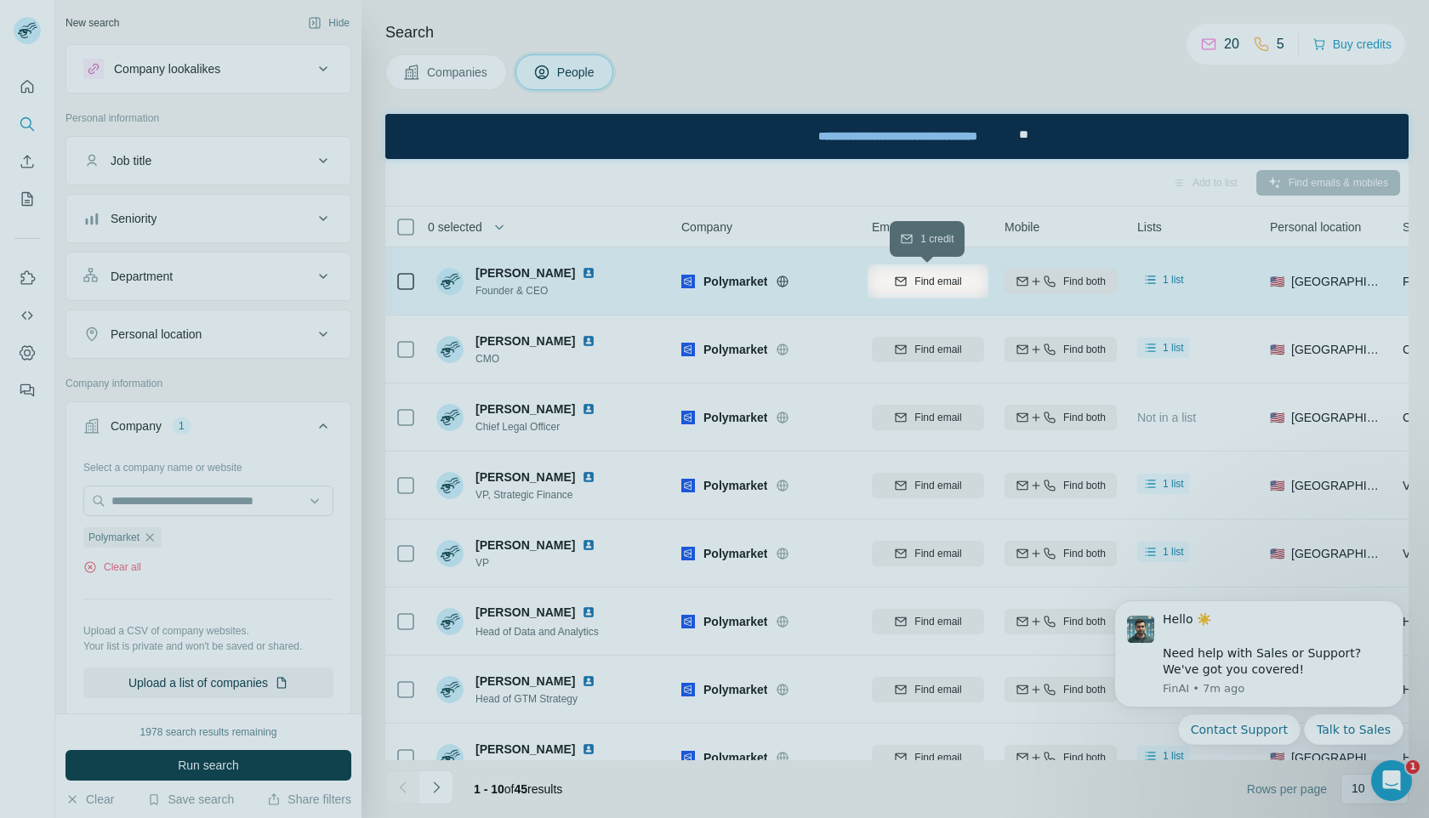
click at [942, 286] on span "Find email" at bounding box center [937, 281] width 47 height 15
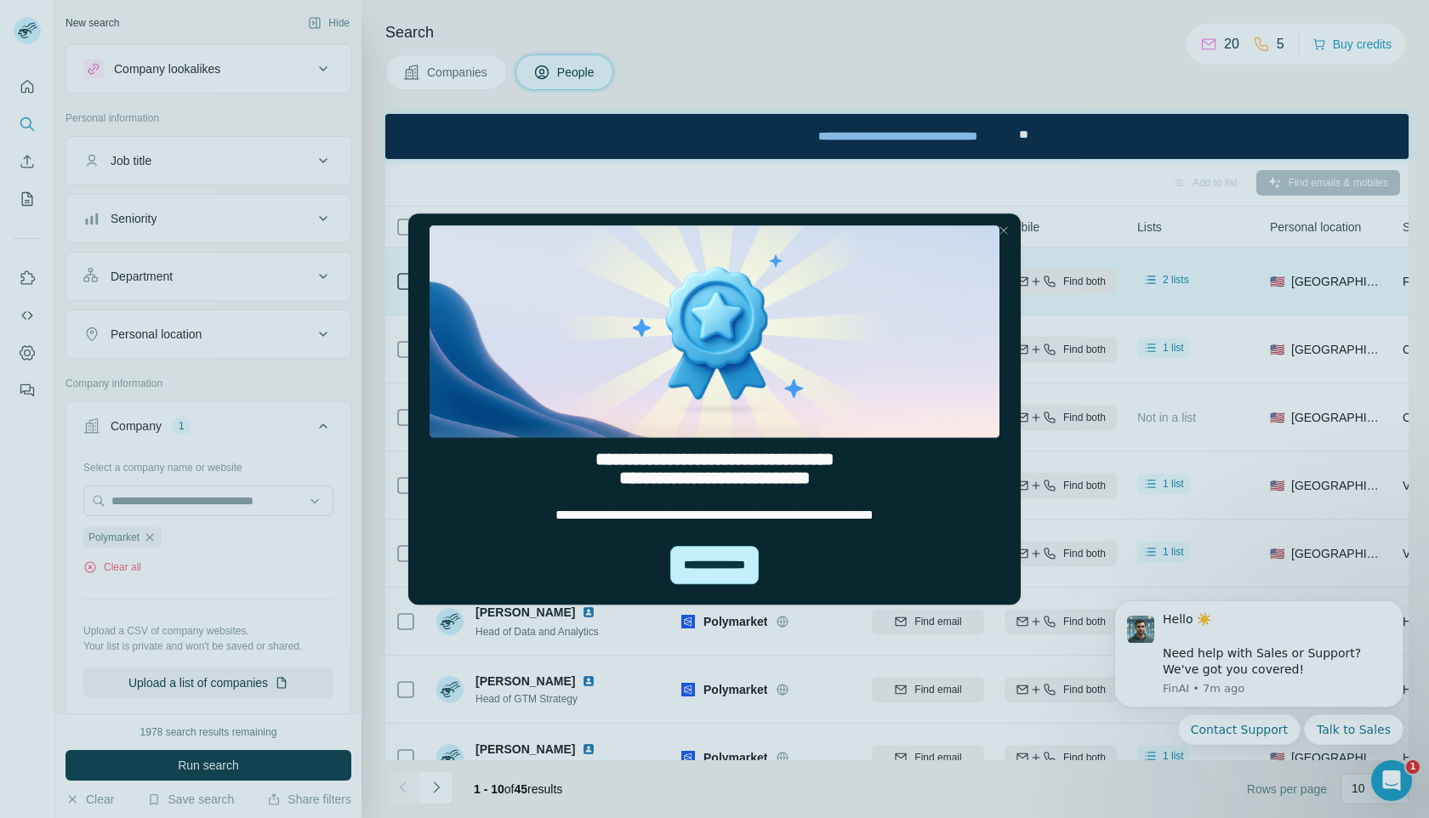
click at [697, 574] on div "**********" at bounding box center [714, 565] width 88 height 38
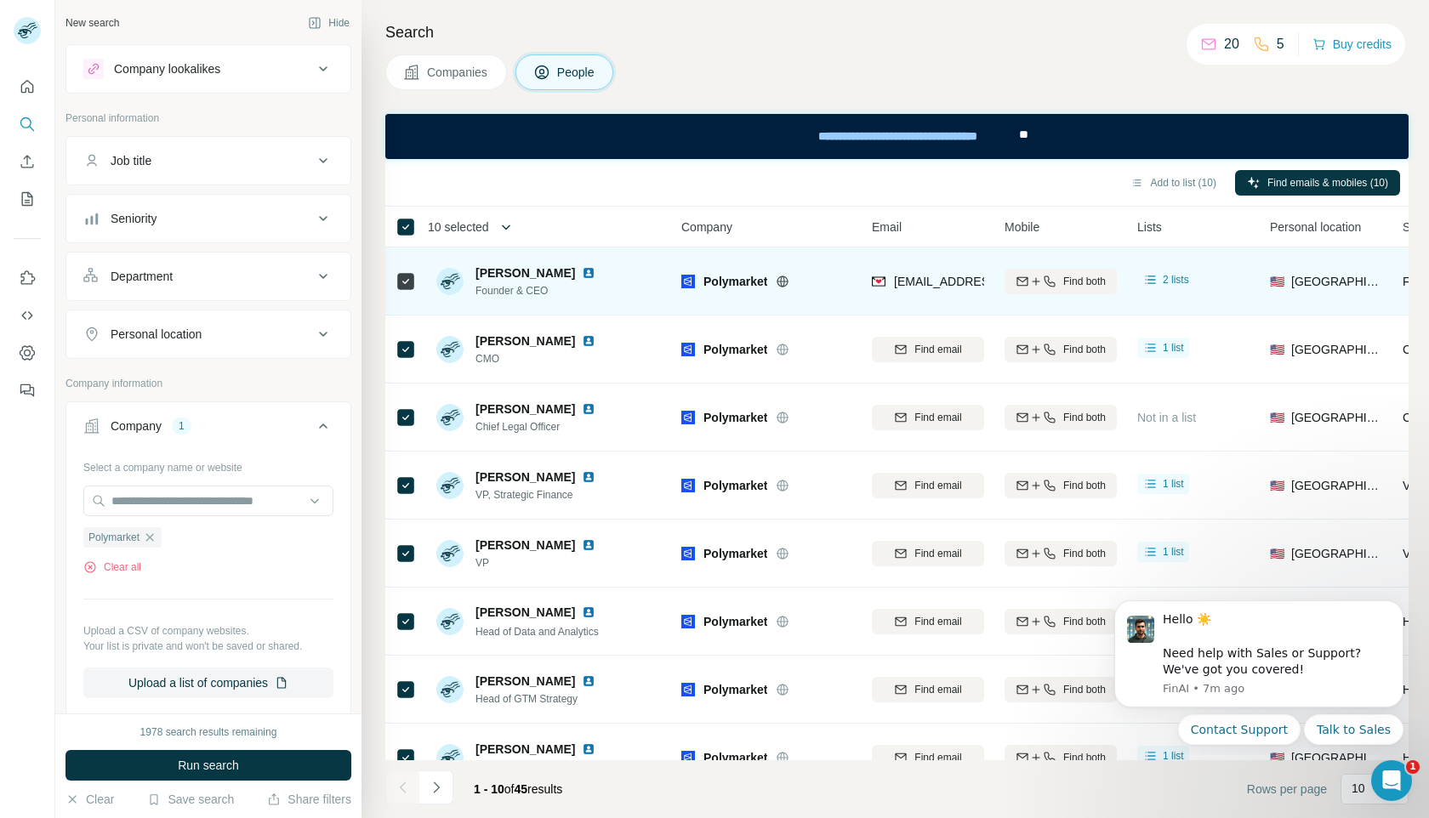
click at [504, 233] on icon "button" at bounding box center [506, 227] width 17 height 17
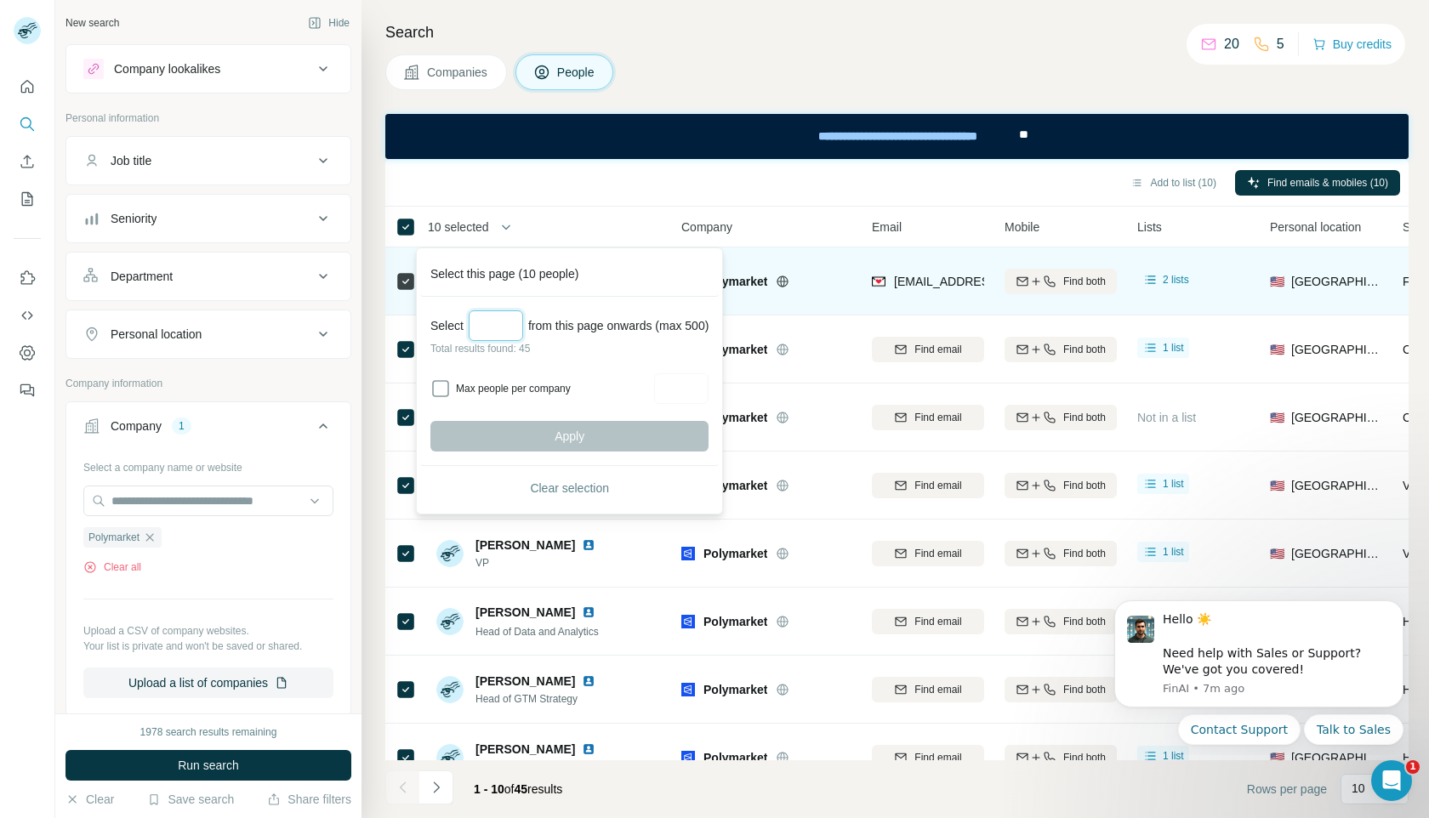
click at [502, 316] on input "Select a number (up to 500)" at bounding box center [496, 325] width 54 height 31
type input "**"
click at [550, 430] on button "Apply" at bounding box center [569, 436] width 278 height 31
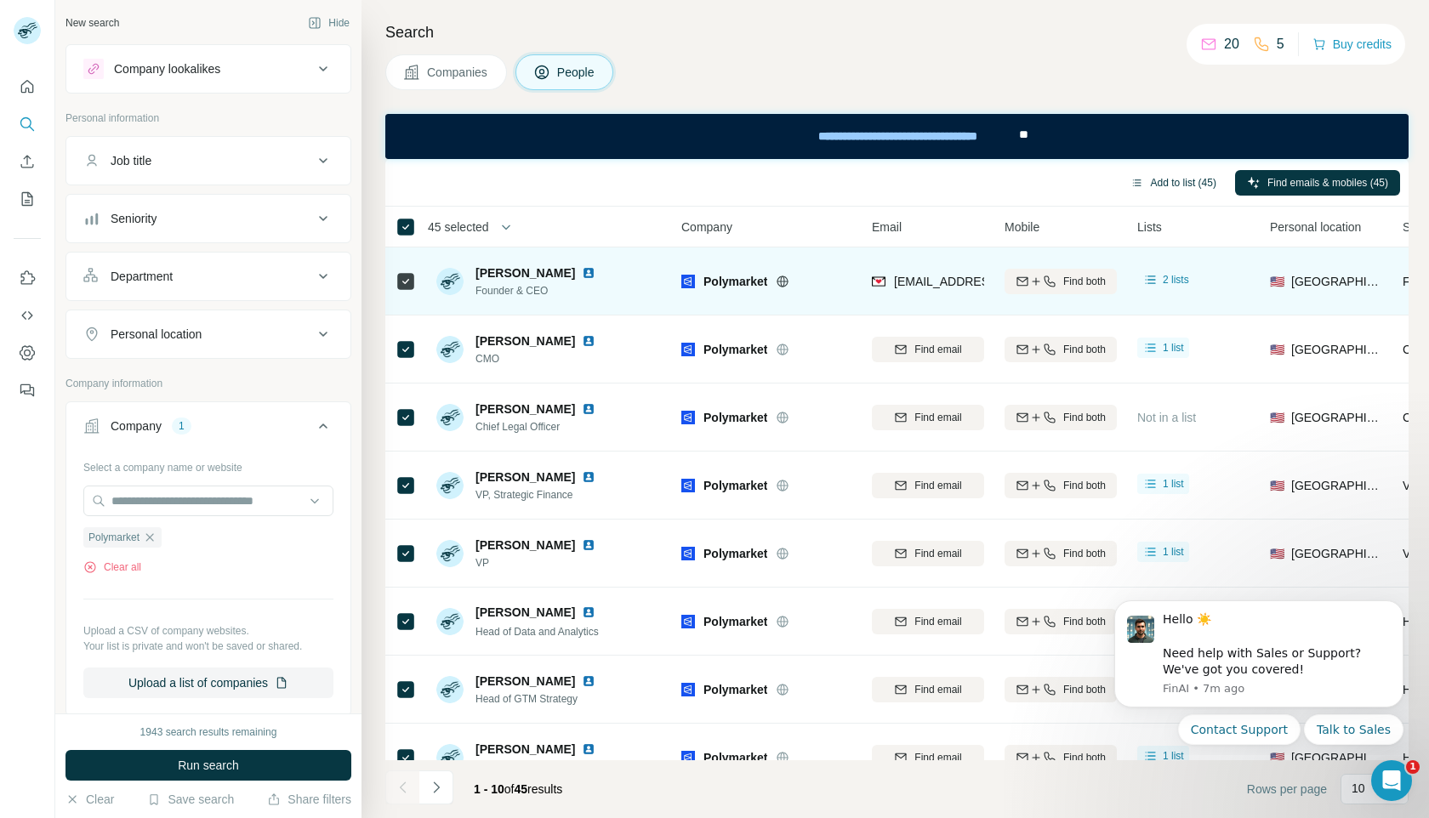
click at [1157, 181] on button "Add to list (45)" at bounding box center [1174, 183] width 110 height 26
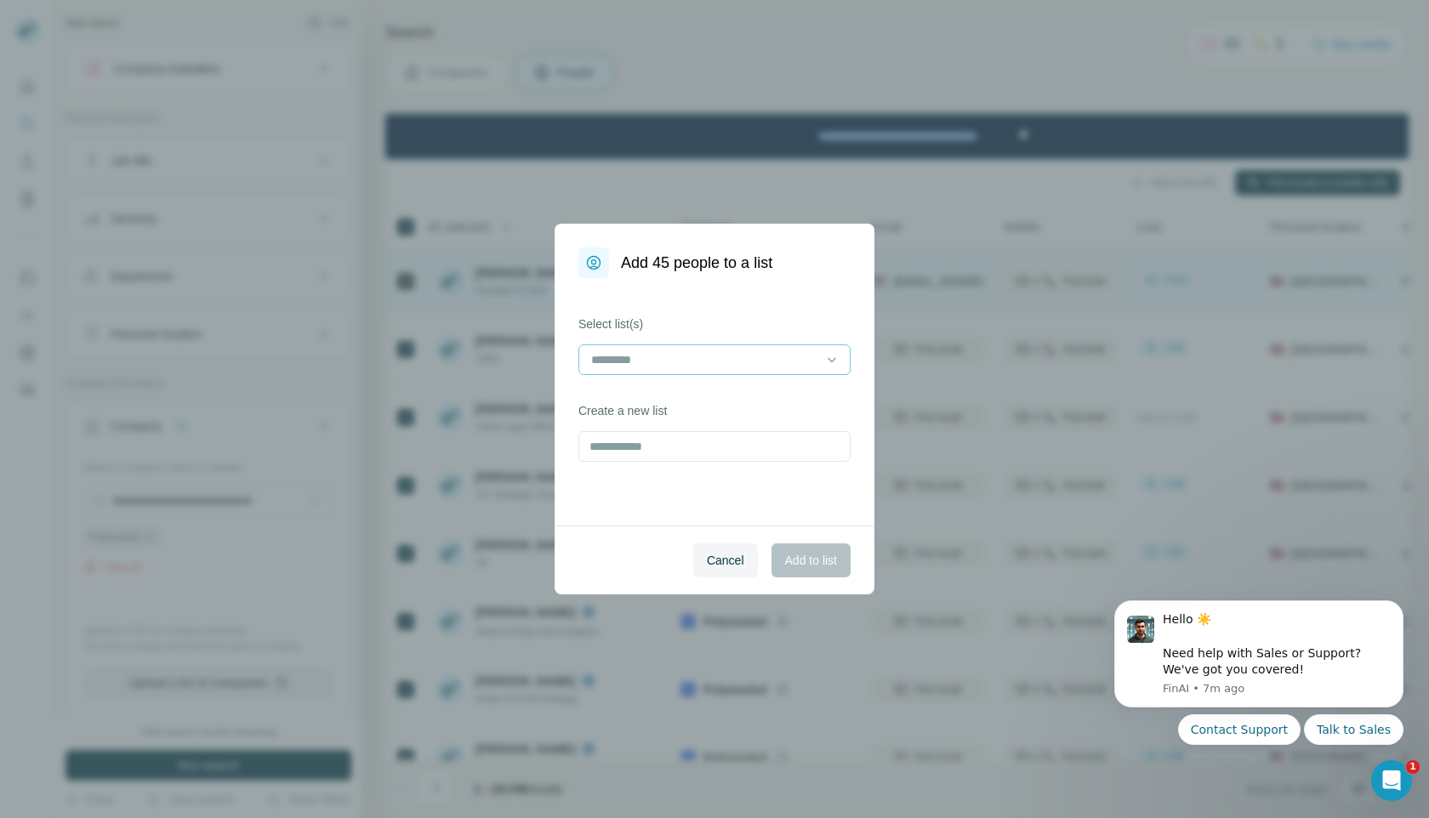
click at [709, 353] on input at bounding box center [704, 359] width 230 height 19
click at [672, 458] on input "text" at bounding box center [714, 446] width 272 height 31
type input "**********"
click at [809, 560] on span "Add to list" at bounding box center [811, 560] width 52 height 17
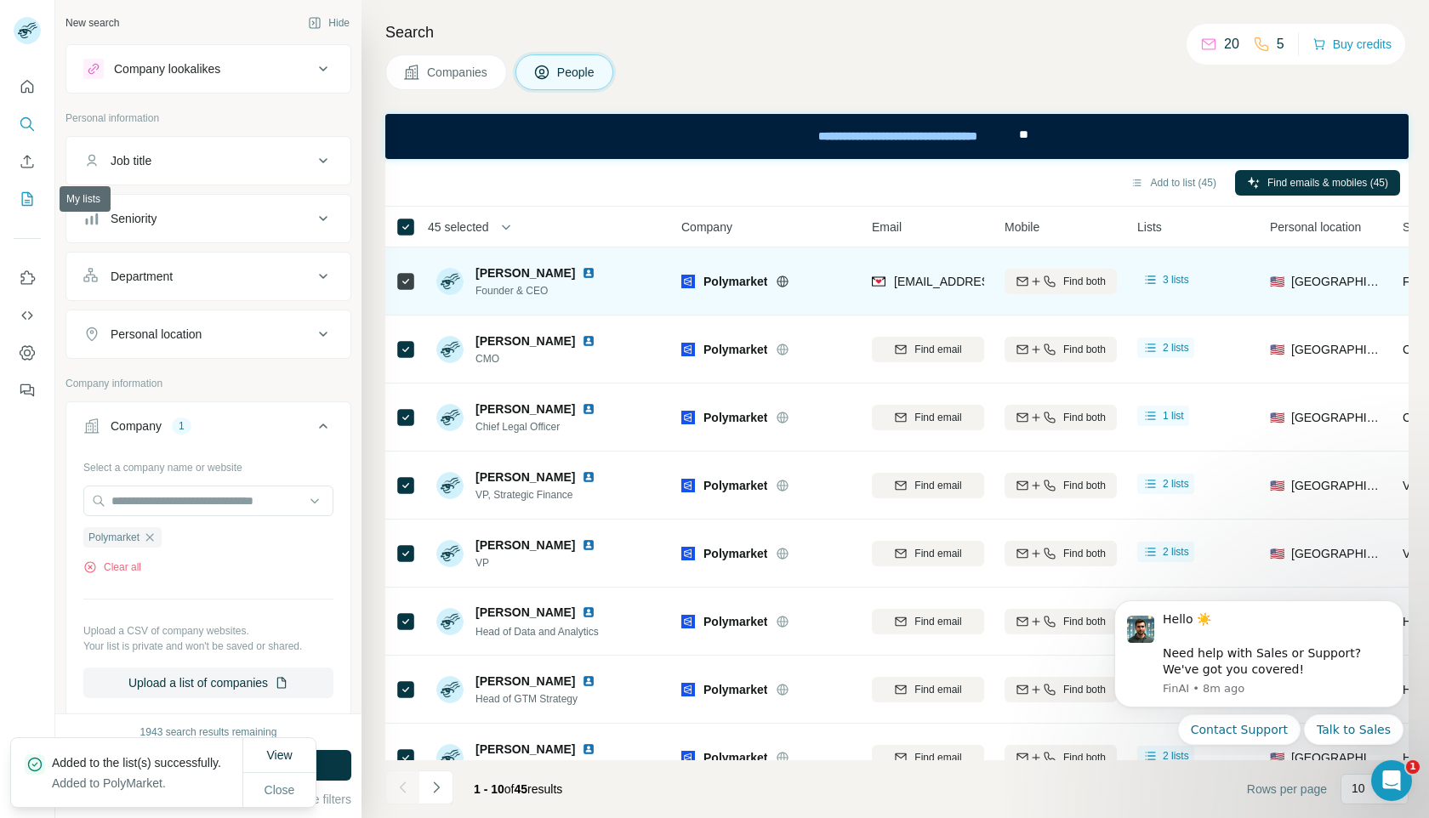
click at [26, 197] on icon "My lists" at bounding box center [27, 199] width 17 height 17
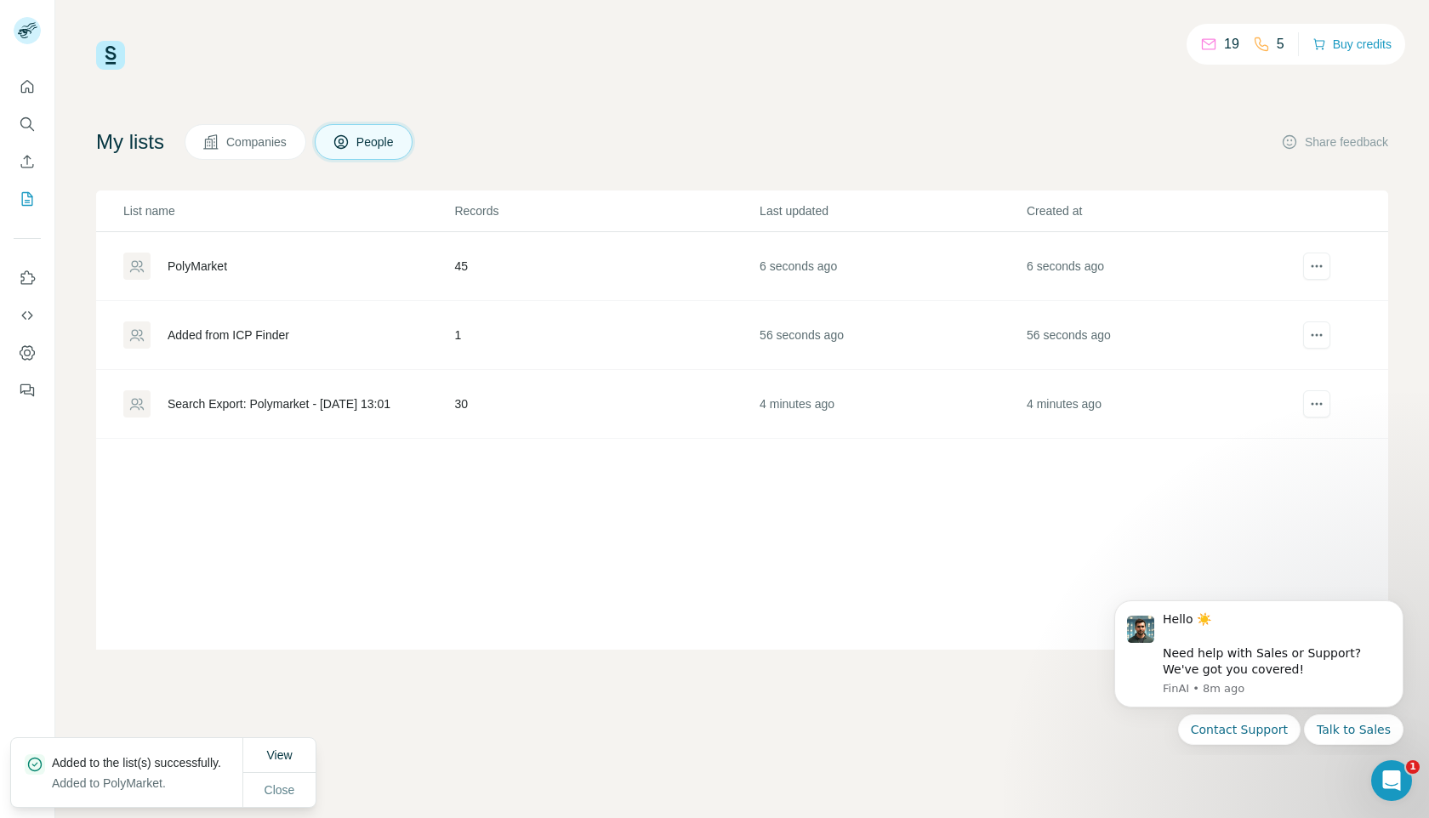
click at [215, 265] on div "PolyMarket" at bounding box center [198, 266] width 60 height 17
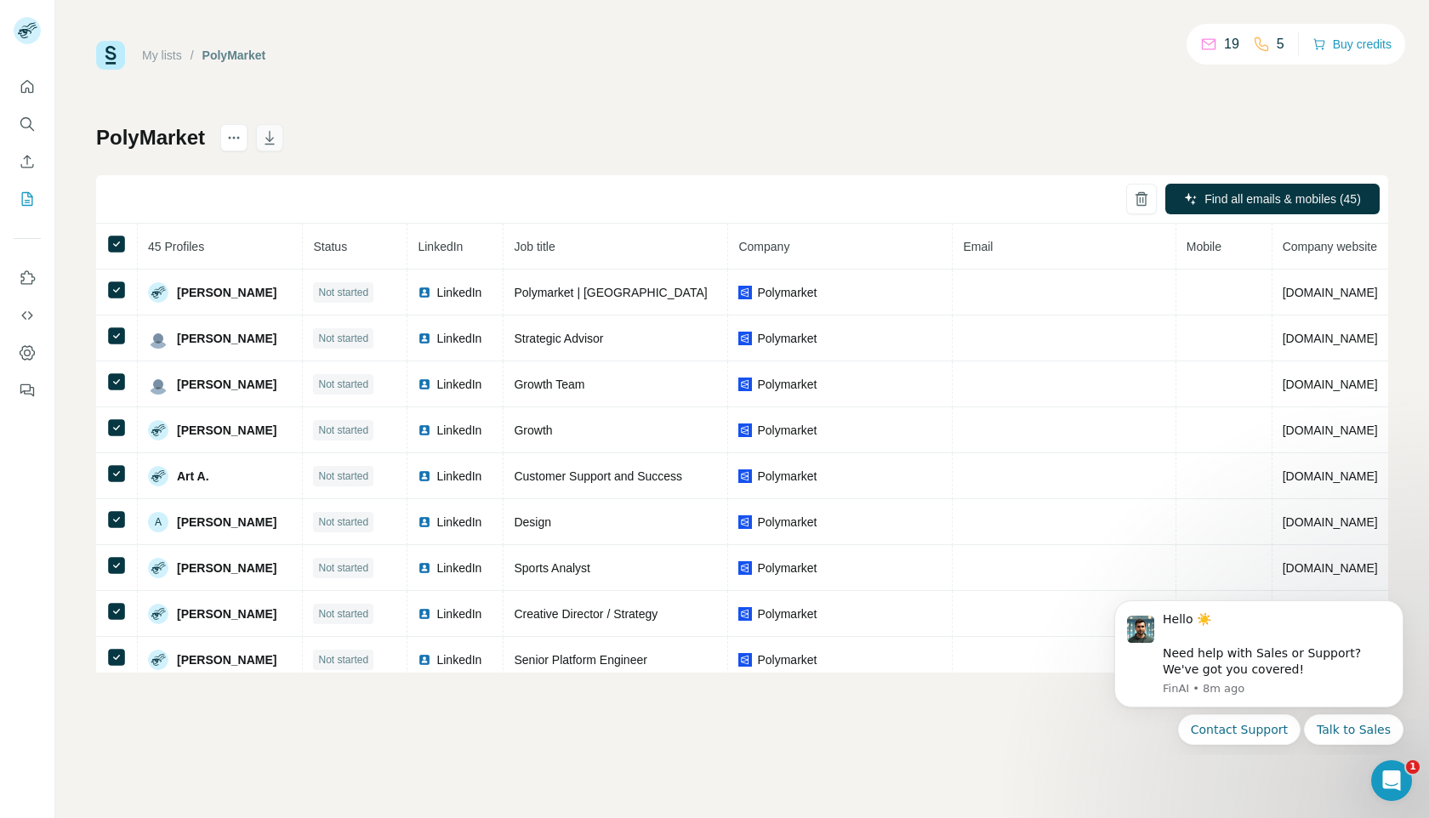
click at [278, 142] on icon "button" at bounding box center [269, 137] width 17 height 17
